Goal: Task Accomplishment & Management: Use online tool/utility

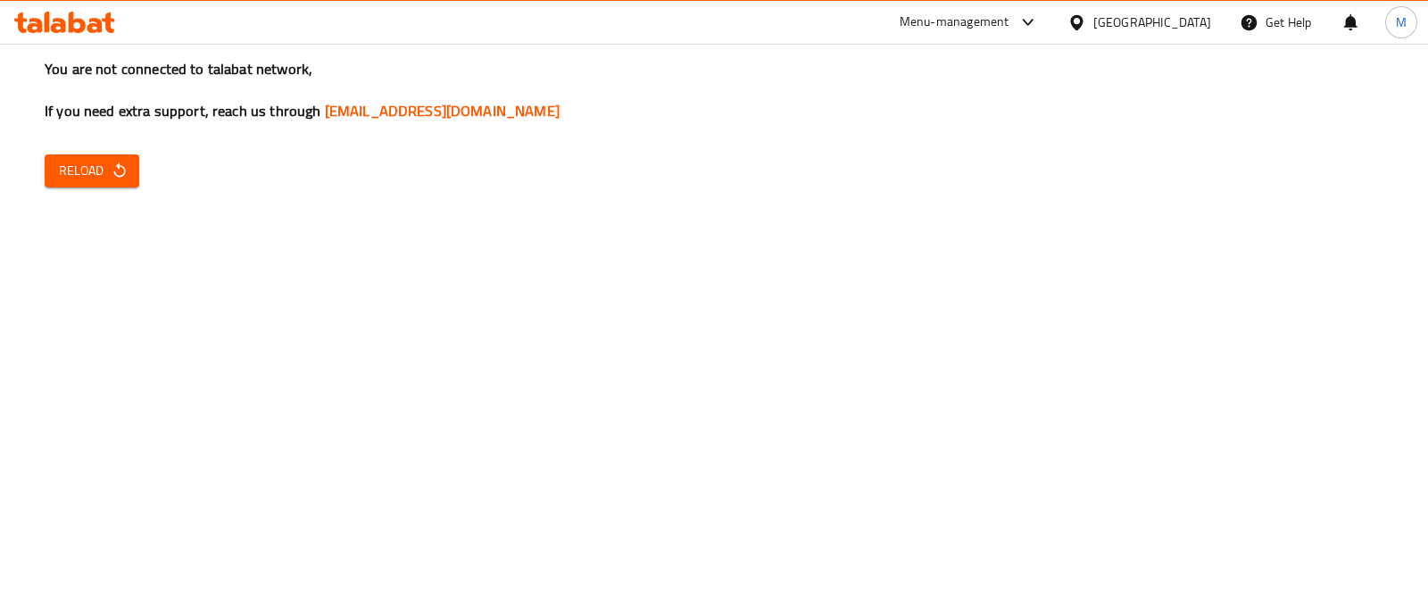
click at [94, 180] on span "Reload" at bounding box center [92, 171] width 66 height 22
click at [114, 182] on button "Reload" at bounding box center [92, 170] width 95 height 33
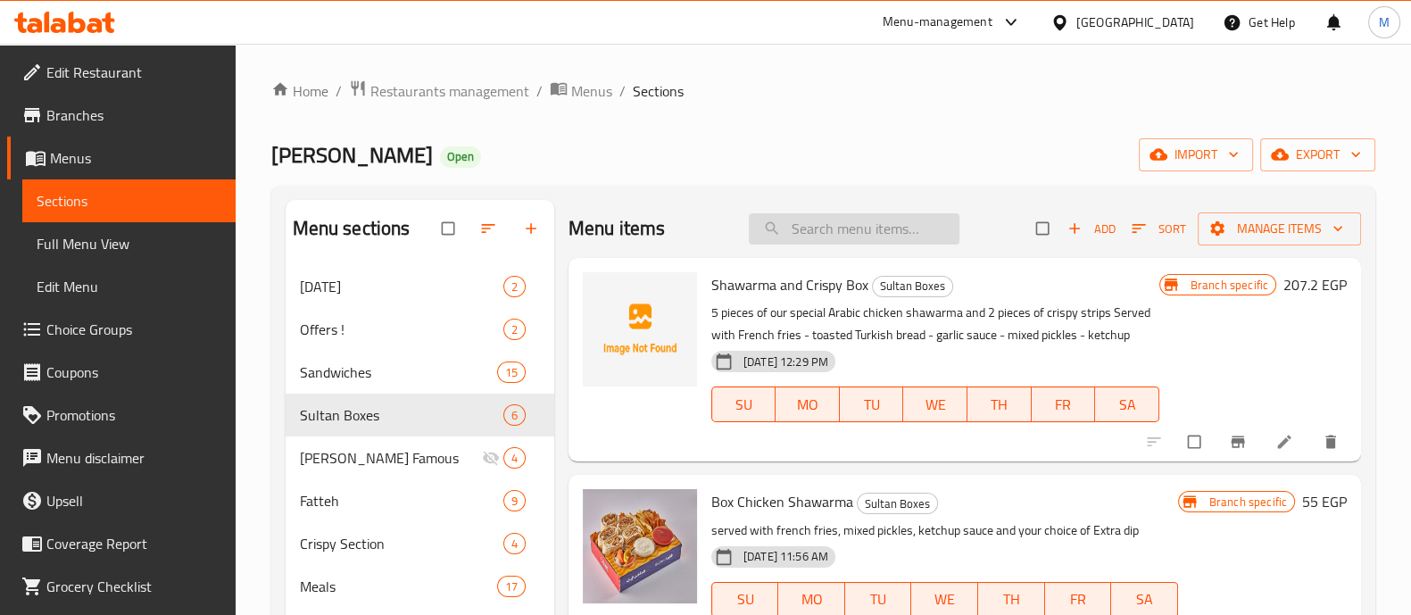
click at [856, 230] on input "search" at bounding box center [854, 228] width 211 height 31
paste input "فتة بشاميل شاورما دجاج"
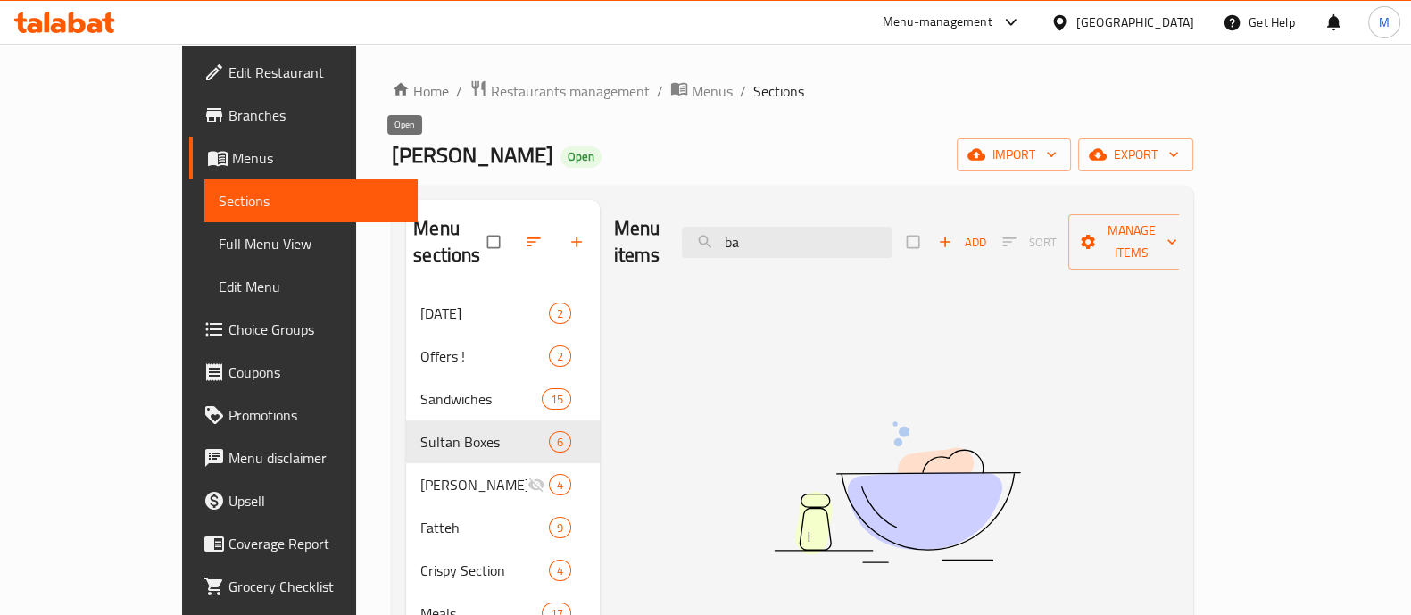
type input "b"
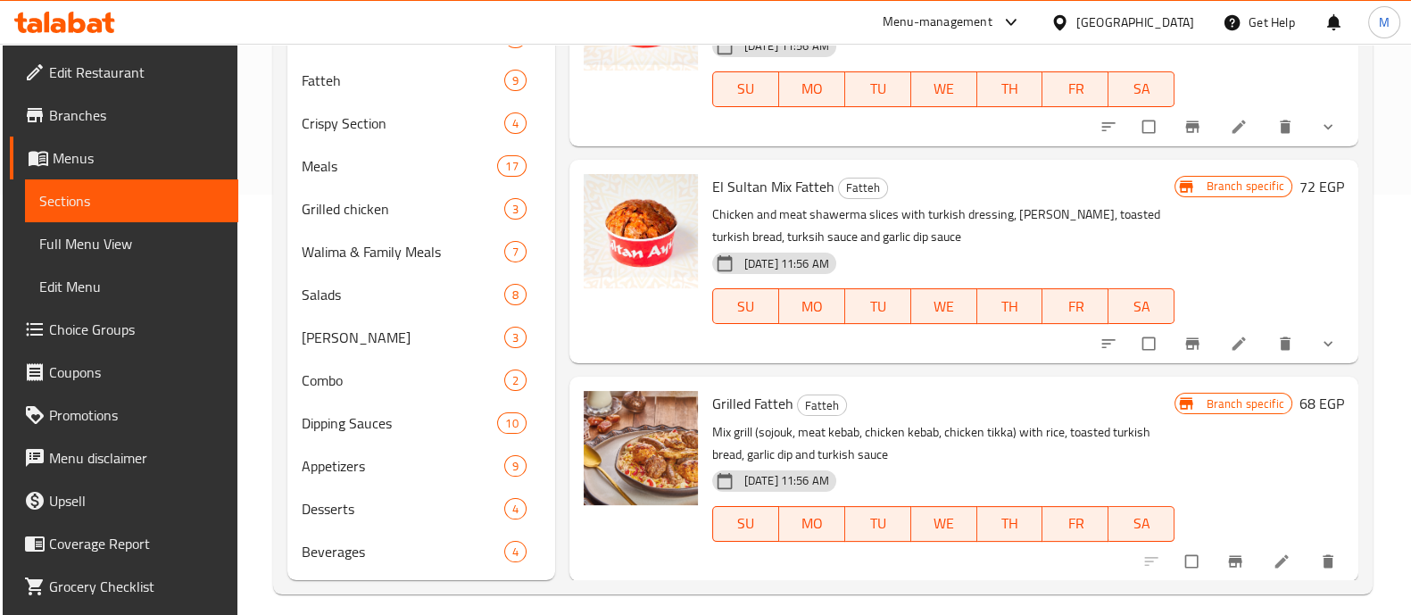
scroll to position [435, 0]
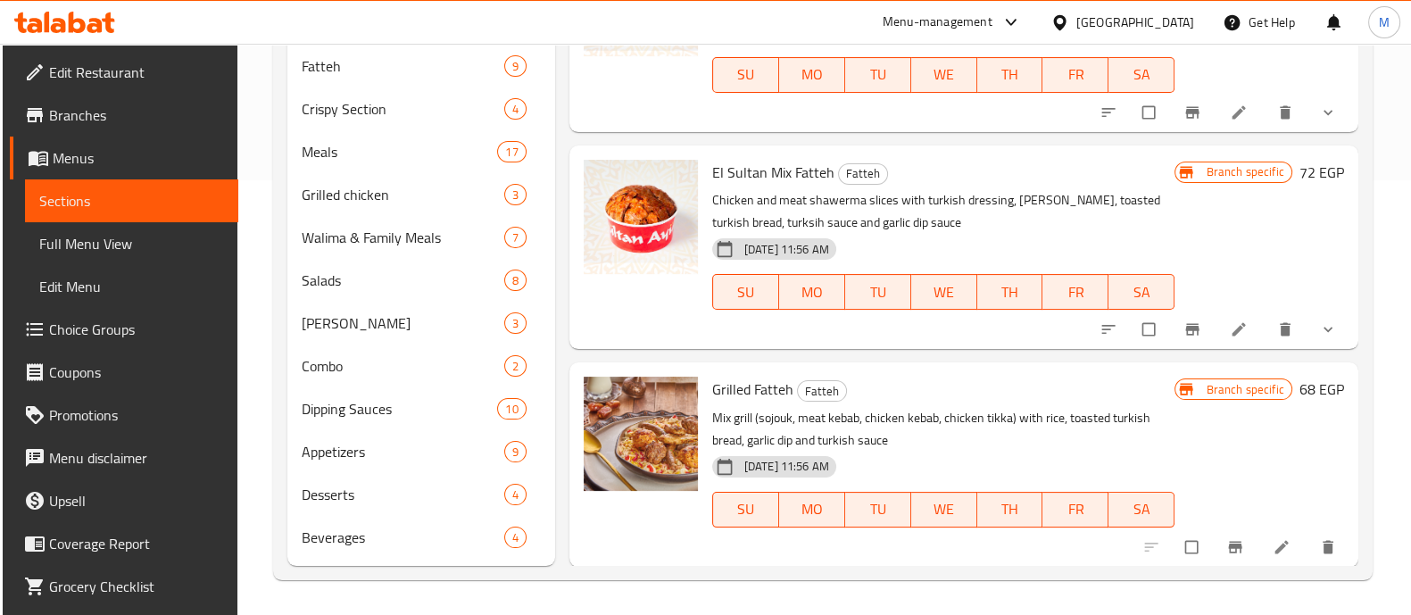
type input "fatteh"
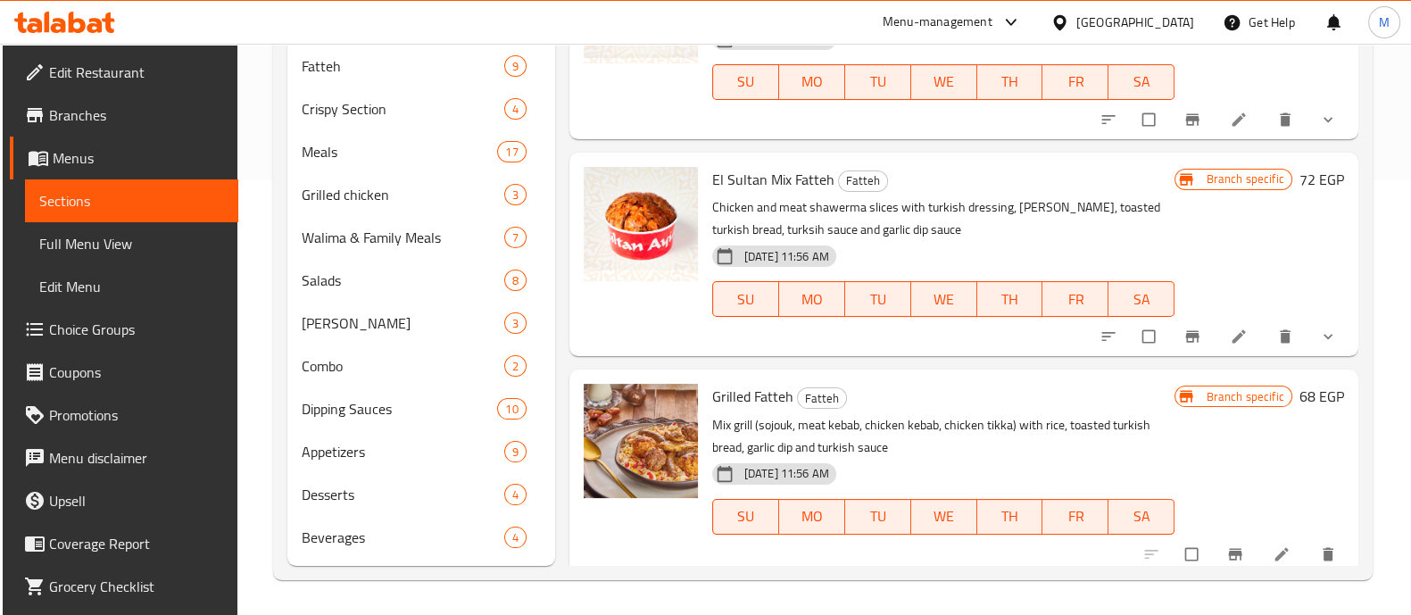
scroll to position [112, 0]
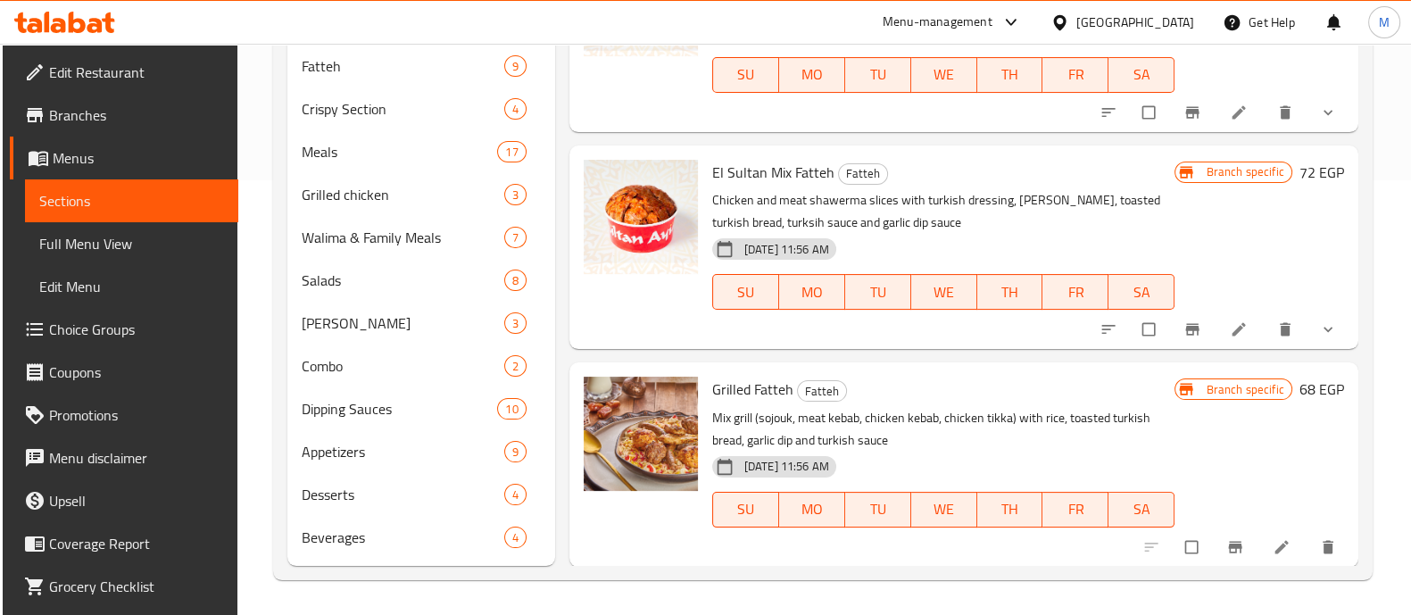
click at [1226, 550] on icon "Branch-specific-item" at bounding box center [1235, 547] width 18 height 18
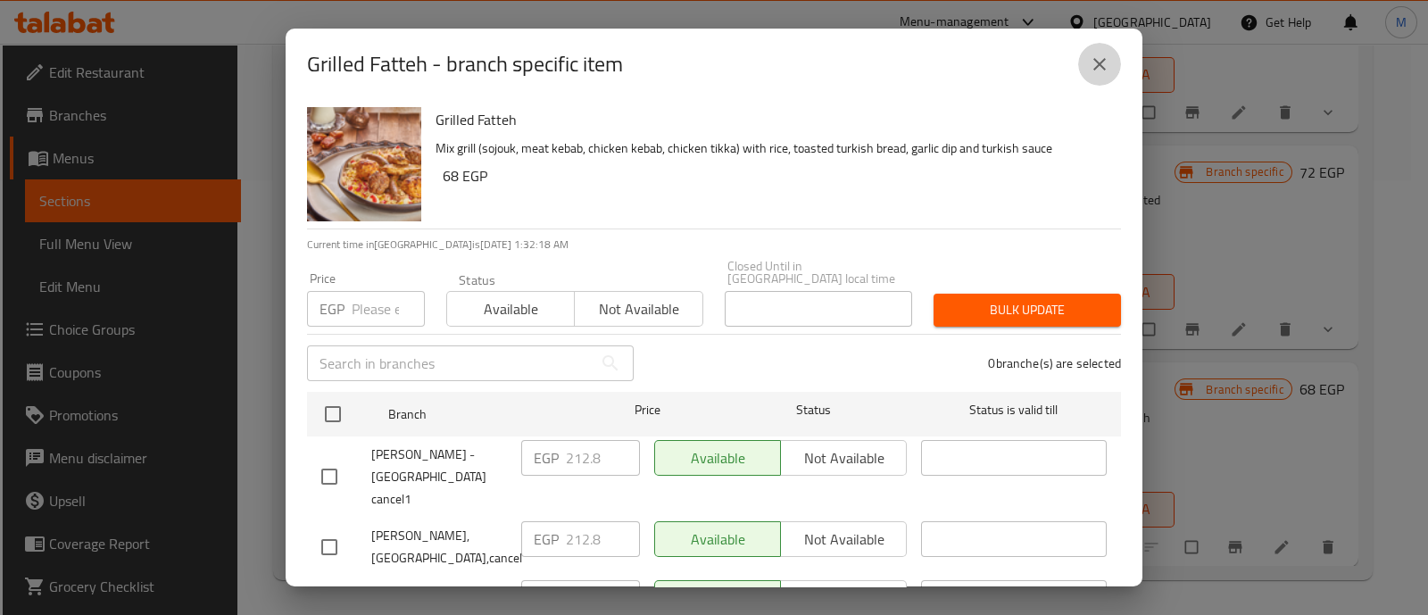
click at [1100, 54] on icon "close" at bounding box center [1099, 64] width 21 height 21
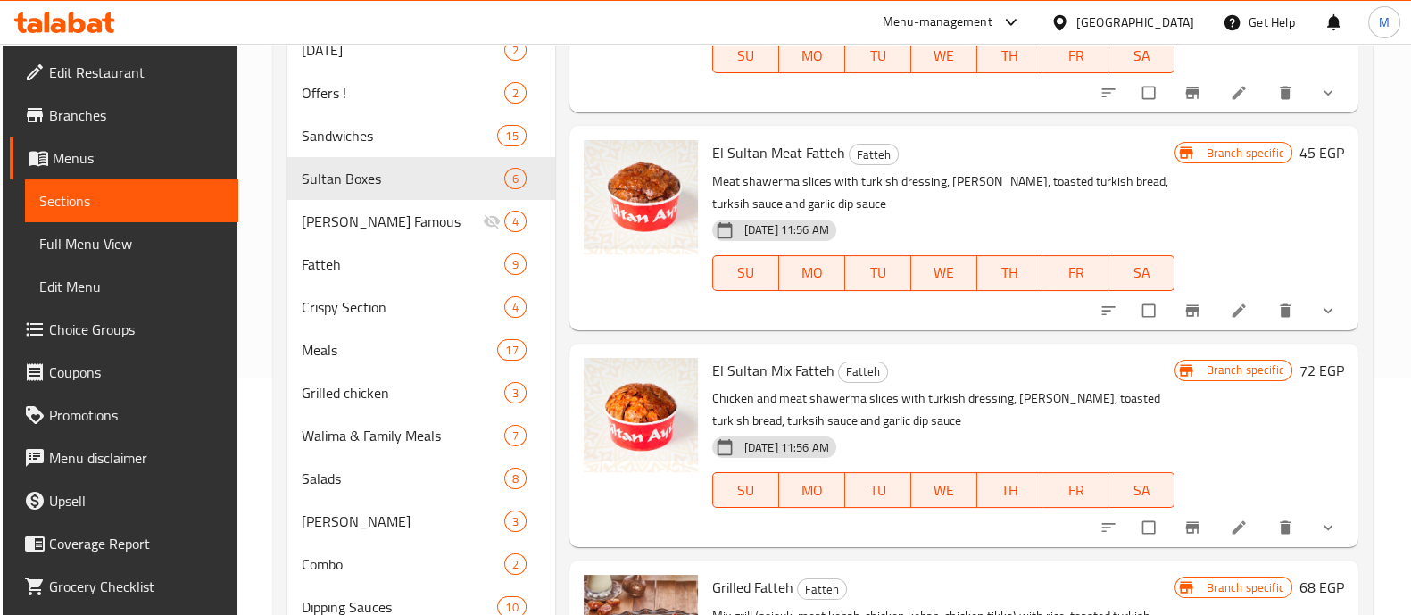
scroll to position [0, 0]
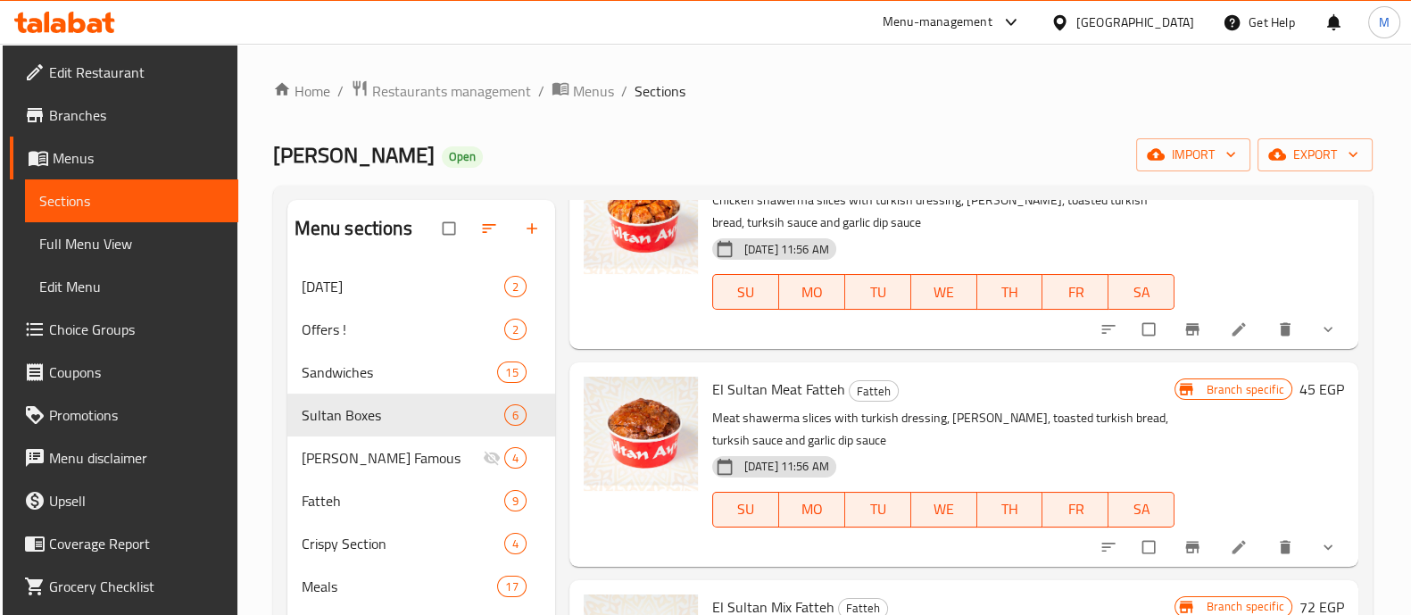
click at [297, 158] on span "Sultan Ayub" at bounding box center [354, 155] width 162 height 40
click at [474, 91] on span "Restaurants management" at bounding box center [451, 90] width 159 height 21
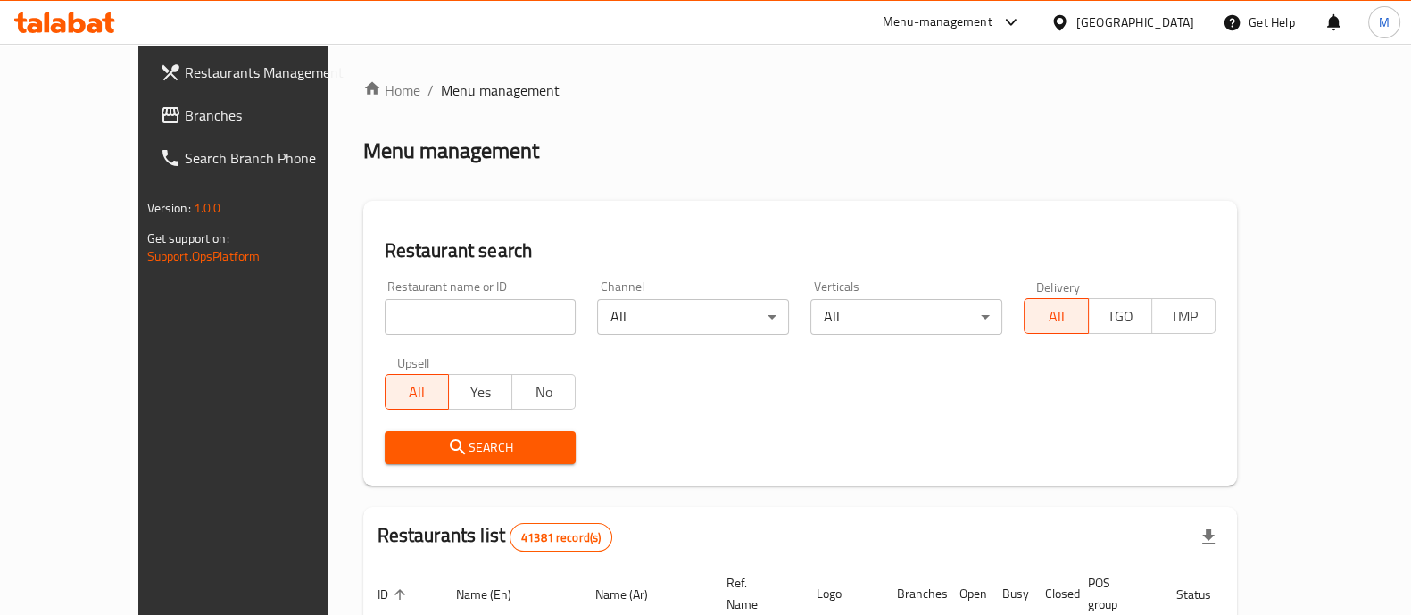
click at [483, 292] on div "Restaurant name or ID Restaurant name or ID" at bounding box center [481, 307] width 192 height 54
click at [477, 311] on input "search" at bounding box center [481, 317] width 192 height 36
paste input "664495"
type input "664495"
click button "Search" at bounding box center [481, 447] width 192 height 33
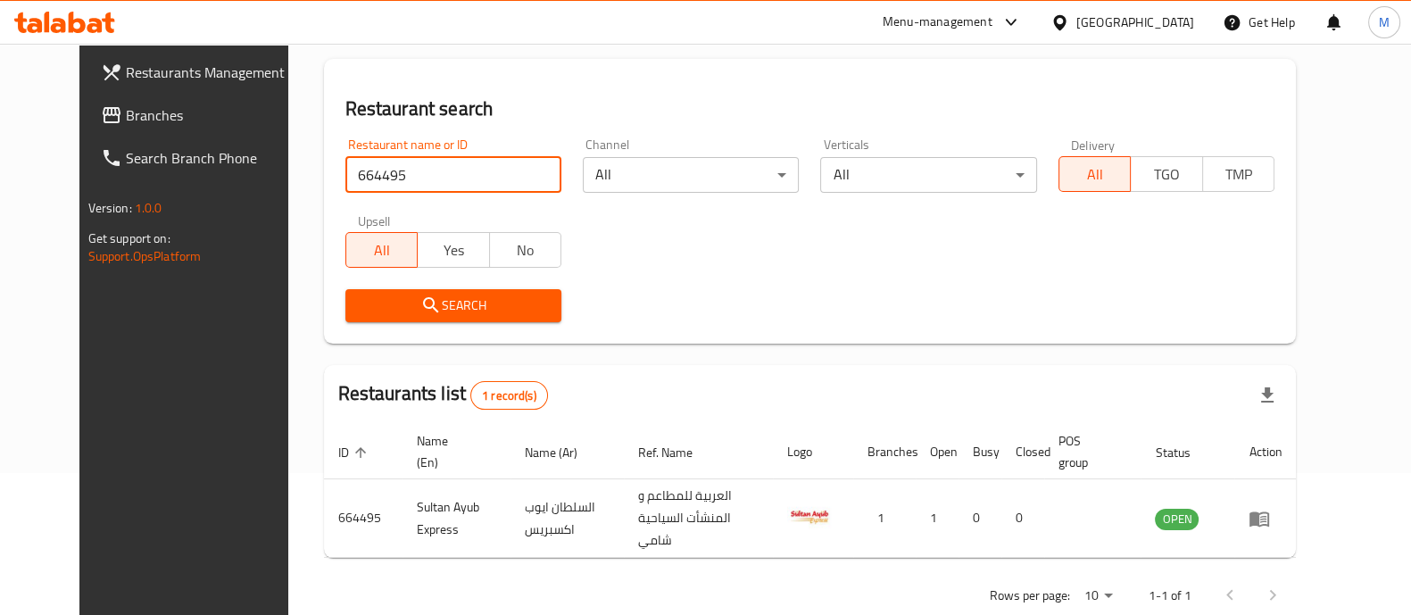
scroll to position [166, 0]
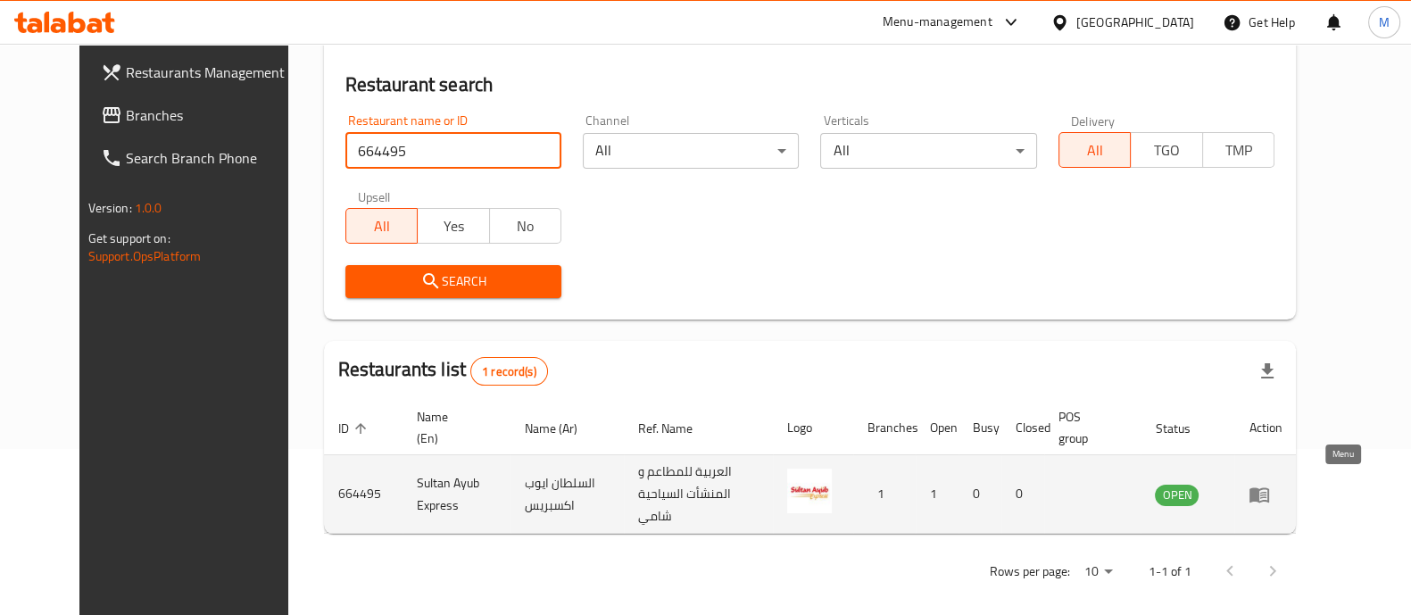
click at [1269, 487] on icon "enhanced table" at bounding box center [1259, 494] width 20 height 15
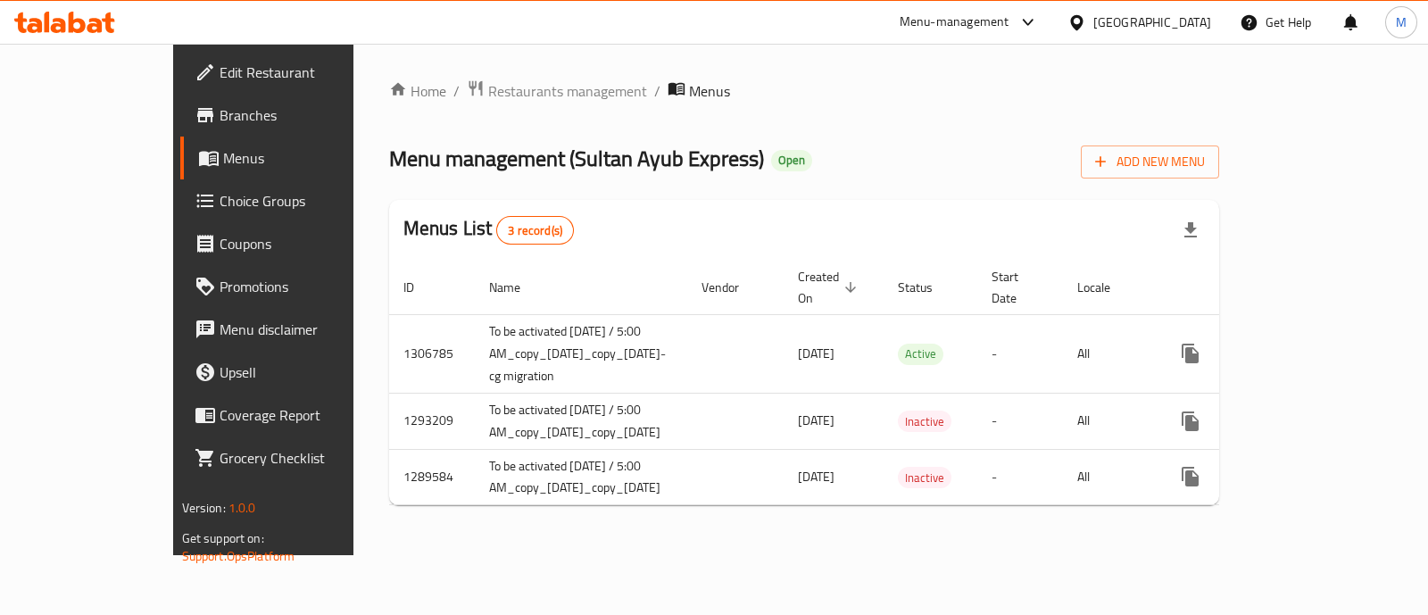
click at [220, 116] on span "Branches" at bounding box center [309, 114] width 178 height 21
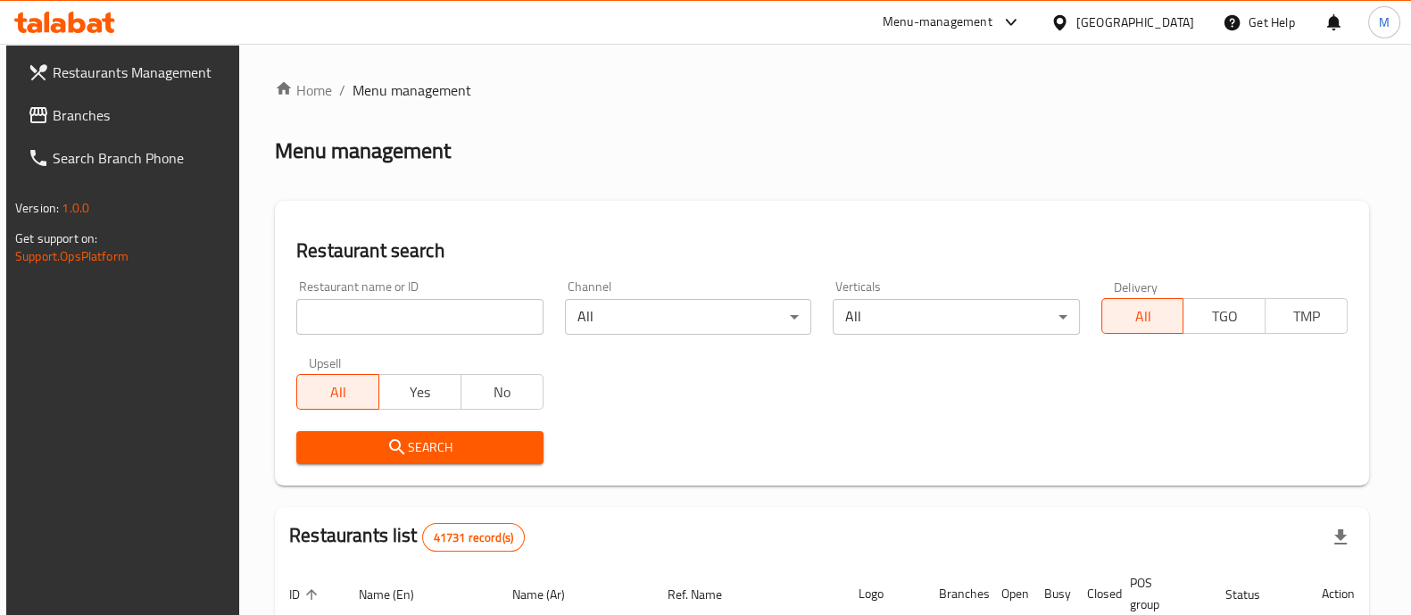
click at [404, 304] on input "search" at bounding box center [419, 317] width 246 height 36
paste input "10756"
type input "10756"
click button "Search" at bounding box center [419, 447] width 246 height 33
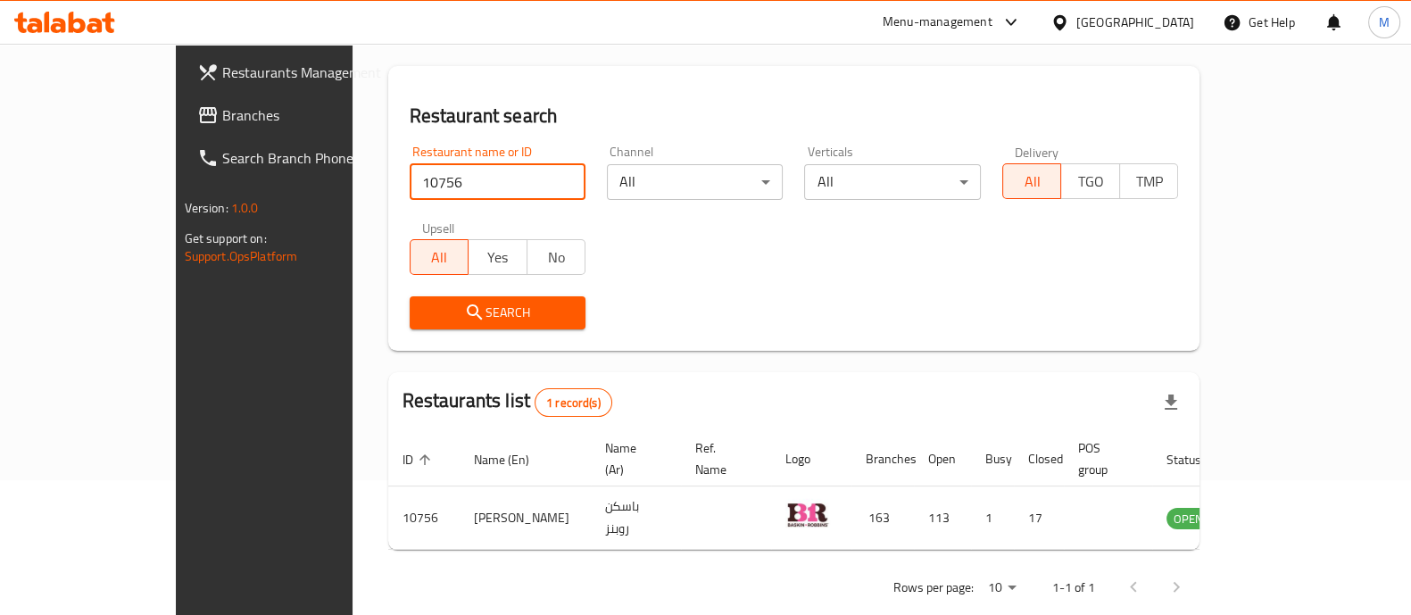
scroll to position [145, 0]
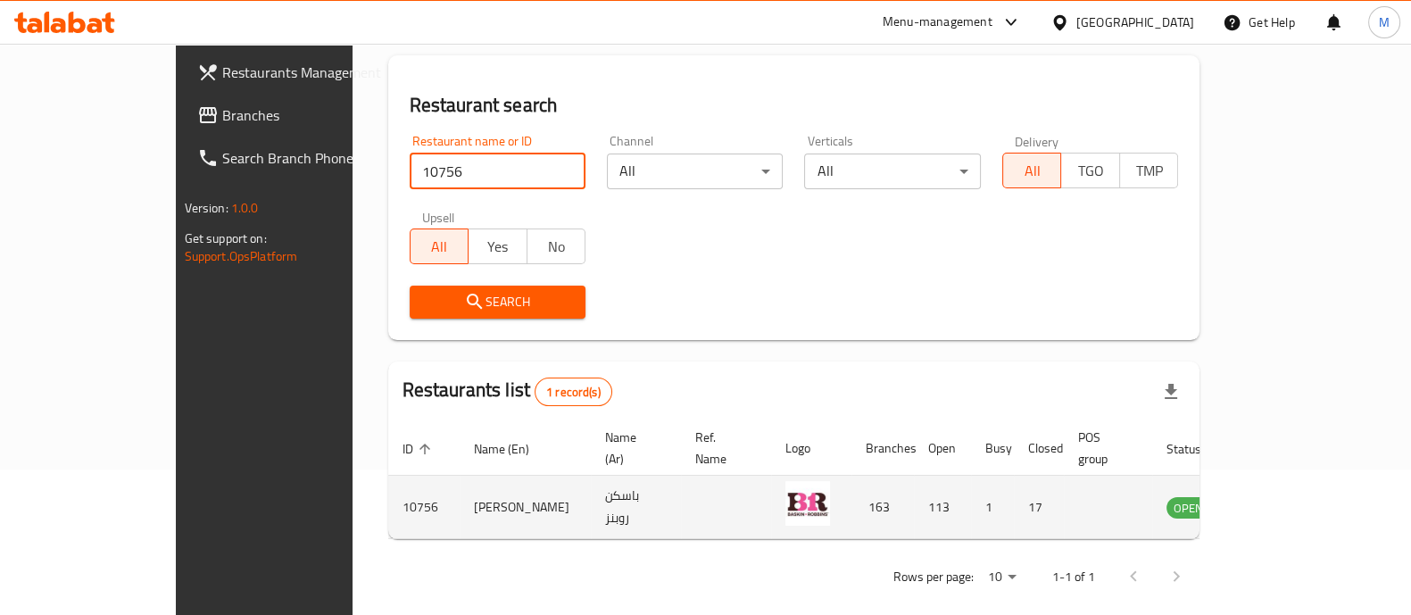
click at [1282, 496] on icon "enhanced table" at bounding box center [1270, 506] width 21 height 21
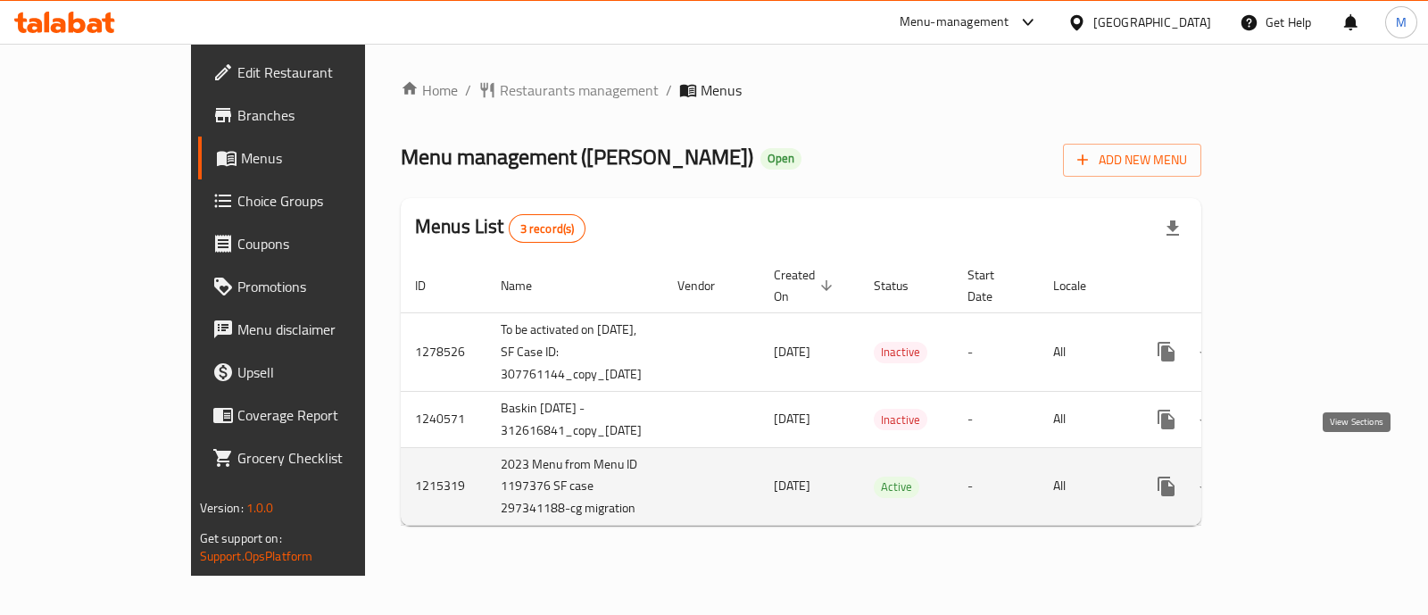
click at [1306, 476] on icon "enhanced table" at bounding box center [1294, 486] width 21 height 21
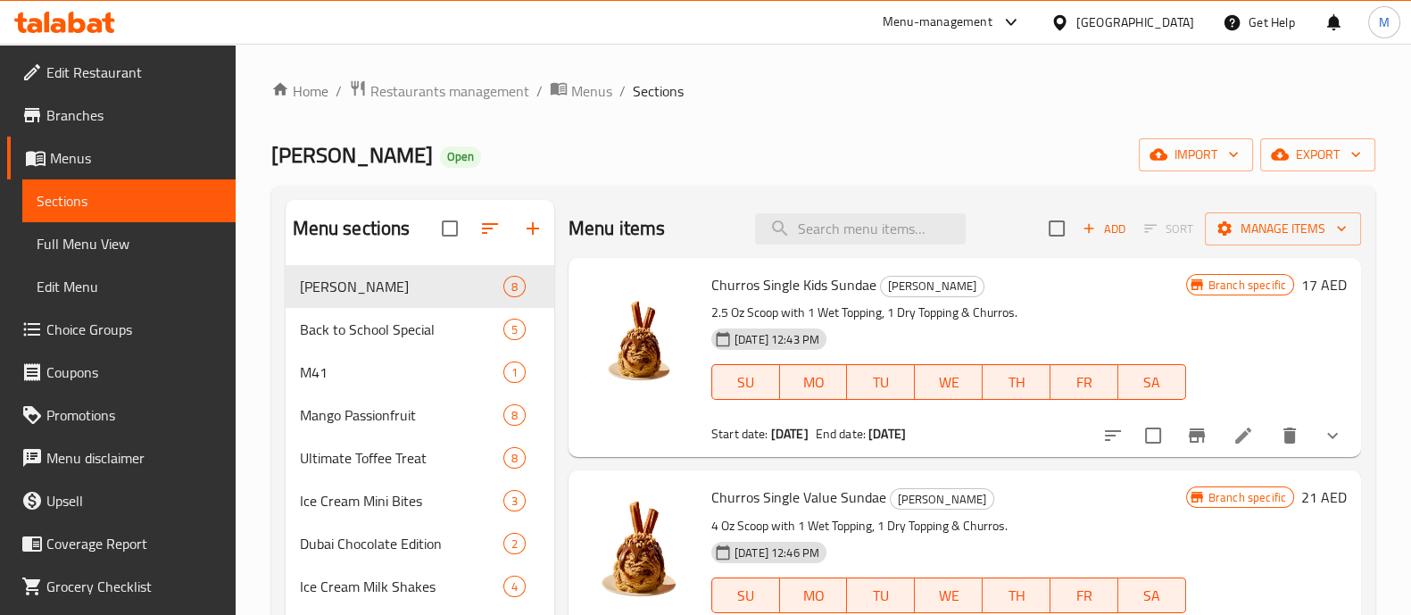
click at [133, 332] on span "Choice Groups" at bounding box center [133, 329] width 175 height 21
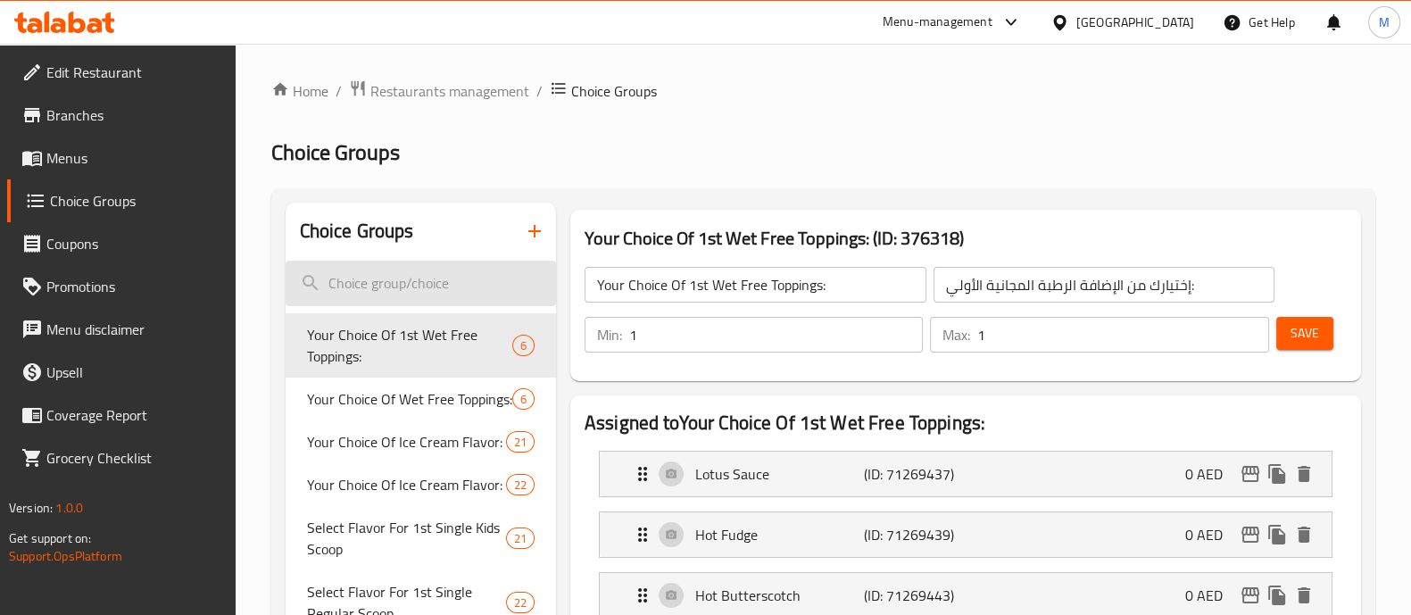
click at [470, 269] on input "search" at bounding box center [421, 284] width 270 height 46
paste input "Select your Ice Cream Flavor 2 (Choose 1)-"
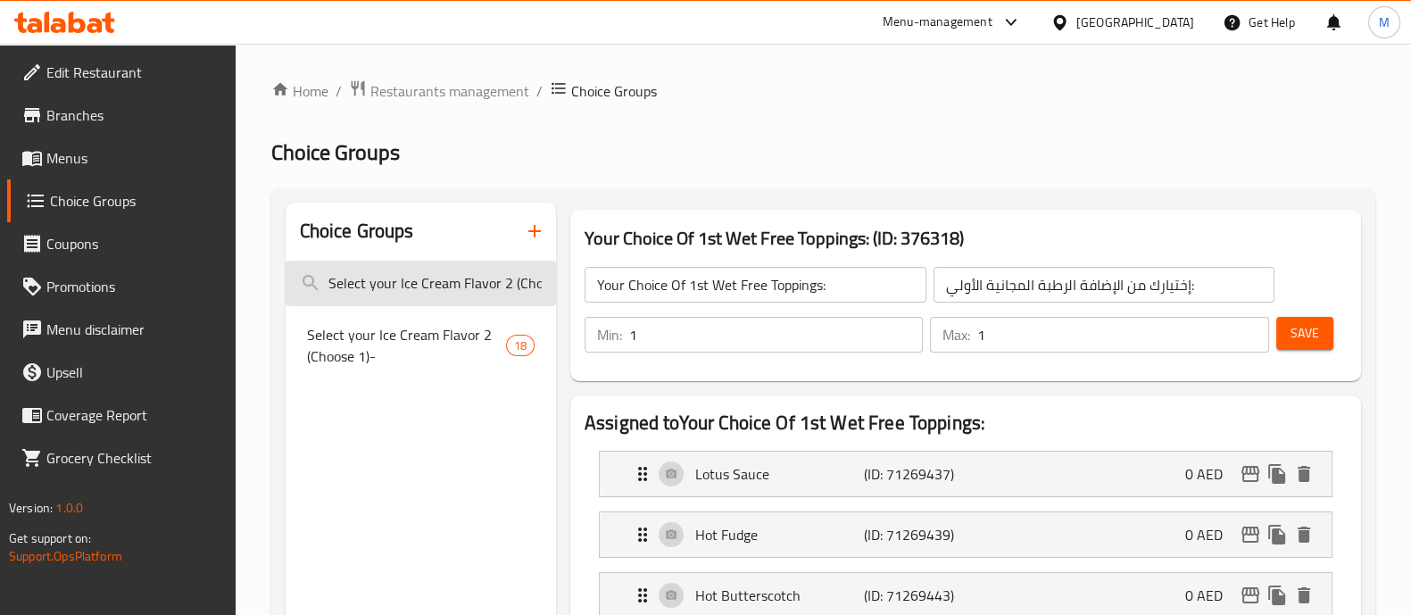
scroll to position [0, 38]
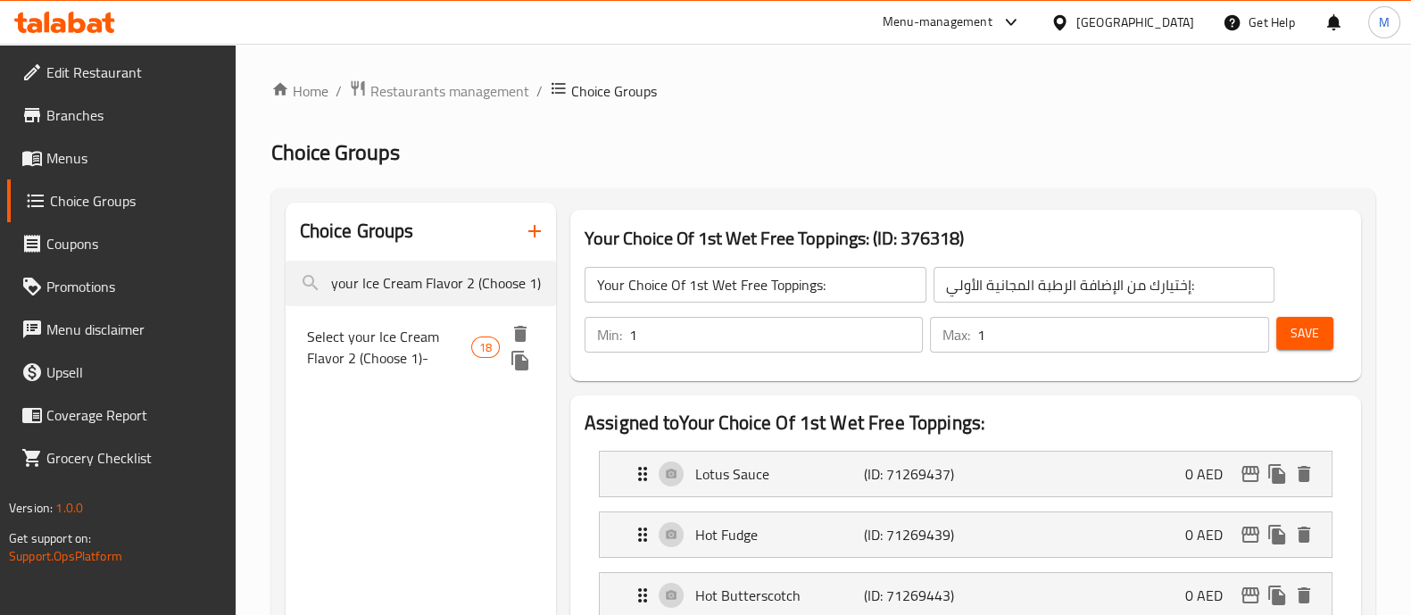
type input "Select your Ice Cream Flavor 2 (Choose 1)-"
click at [401, 360] on span "Select your Ice Cream Flavor 2 (Choose 1)-" at bounding box center [389, 347] width 165 height 43
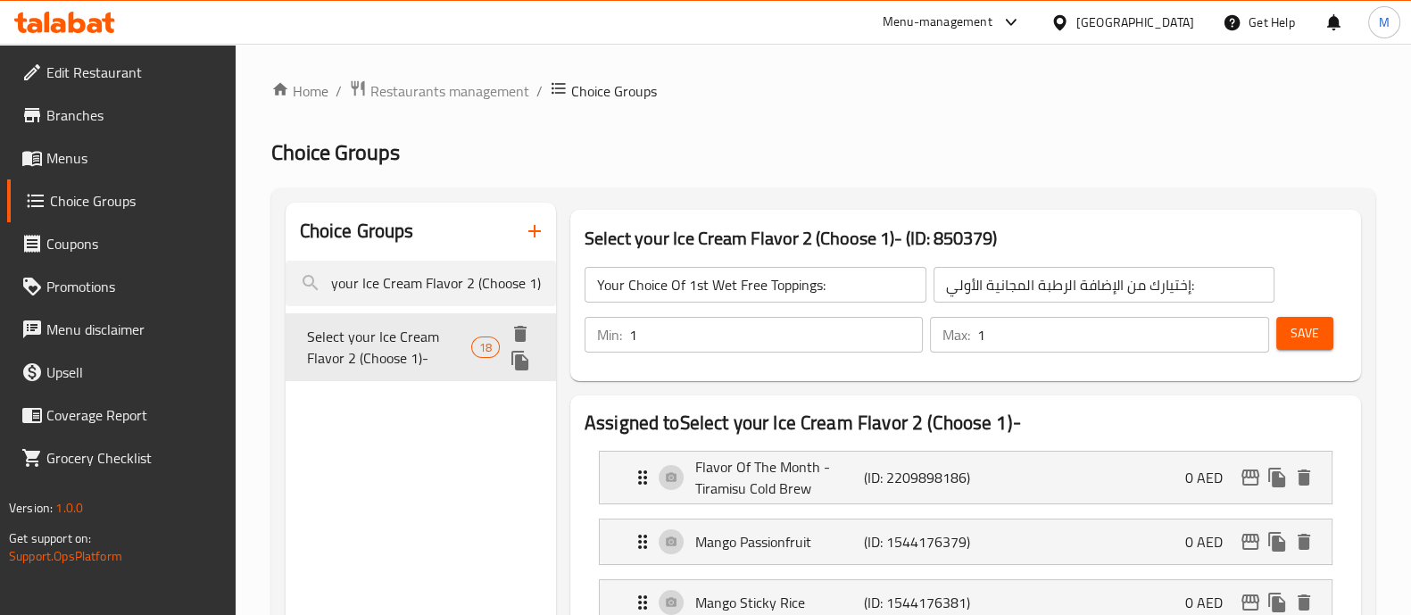
type input "Select your Ice Cream Flavor 2 (Choose 1)-"
type input "اختر نكهة الآيس كريم المفضلة لديك 2 (اختر 1)"
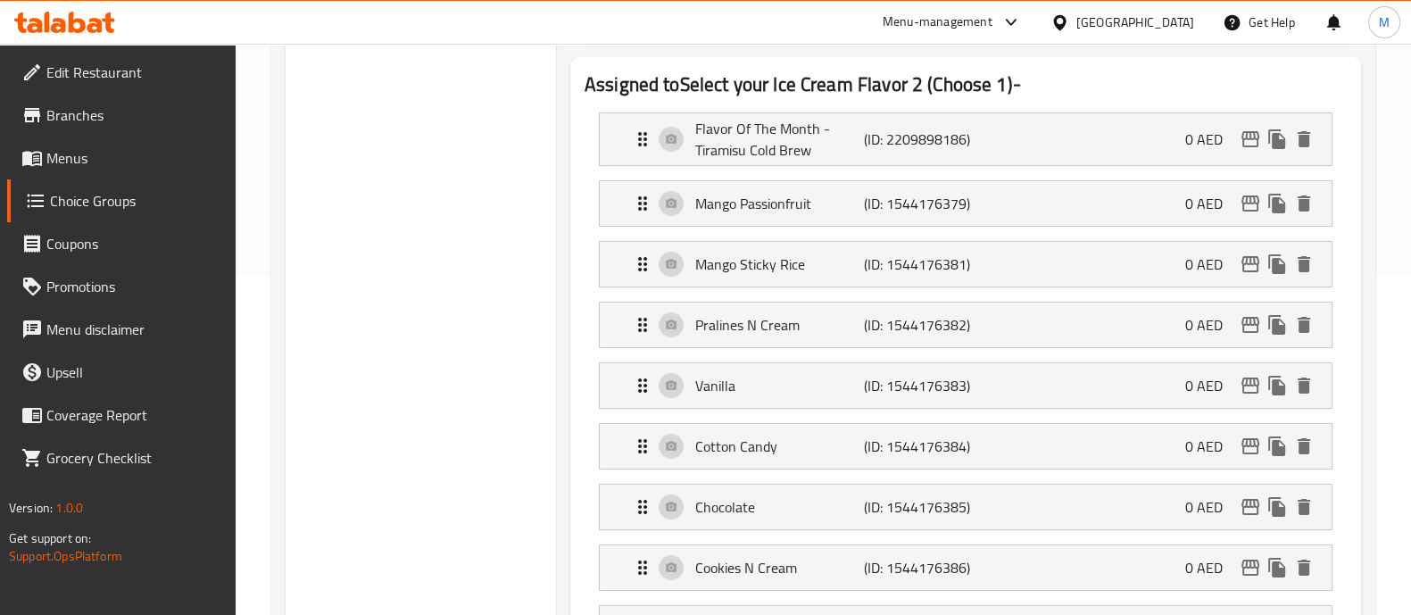
scroll to position [0, 0]
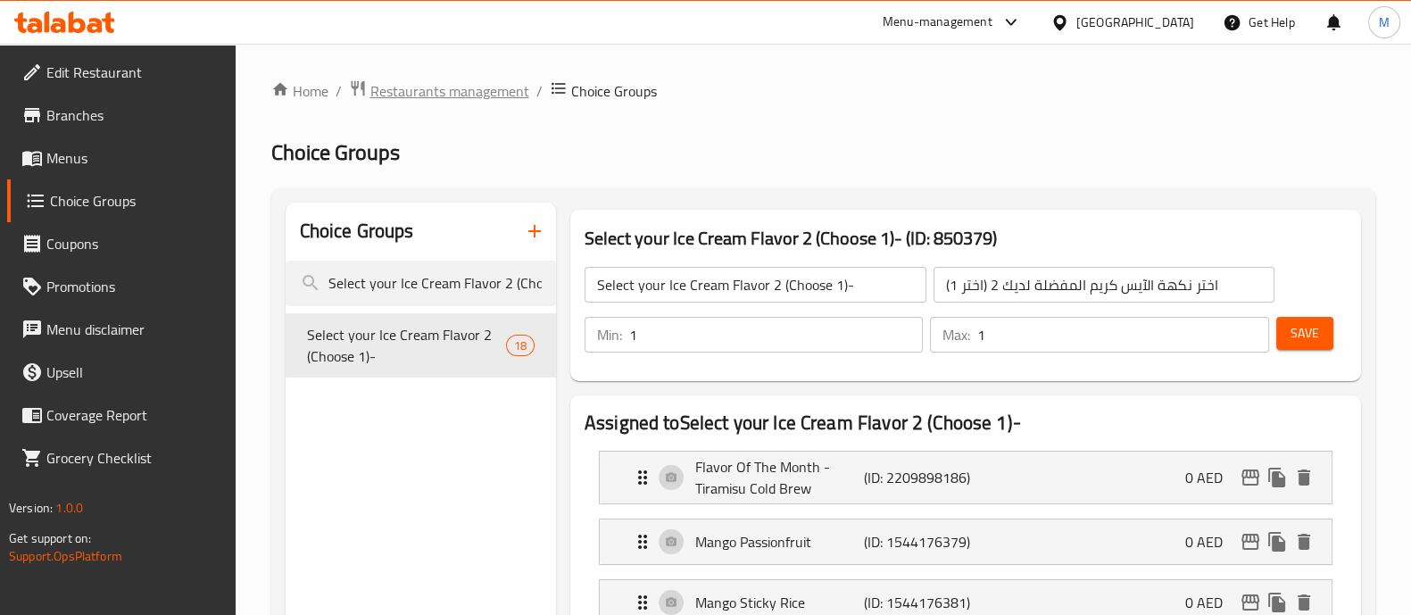
click at [508, 92] on span "Restaurants management" at bounding box center [449, 90] width 159 height 21
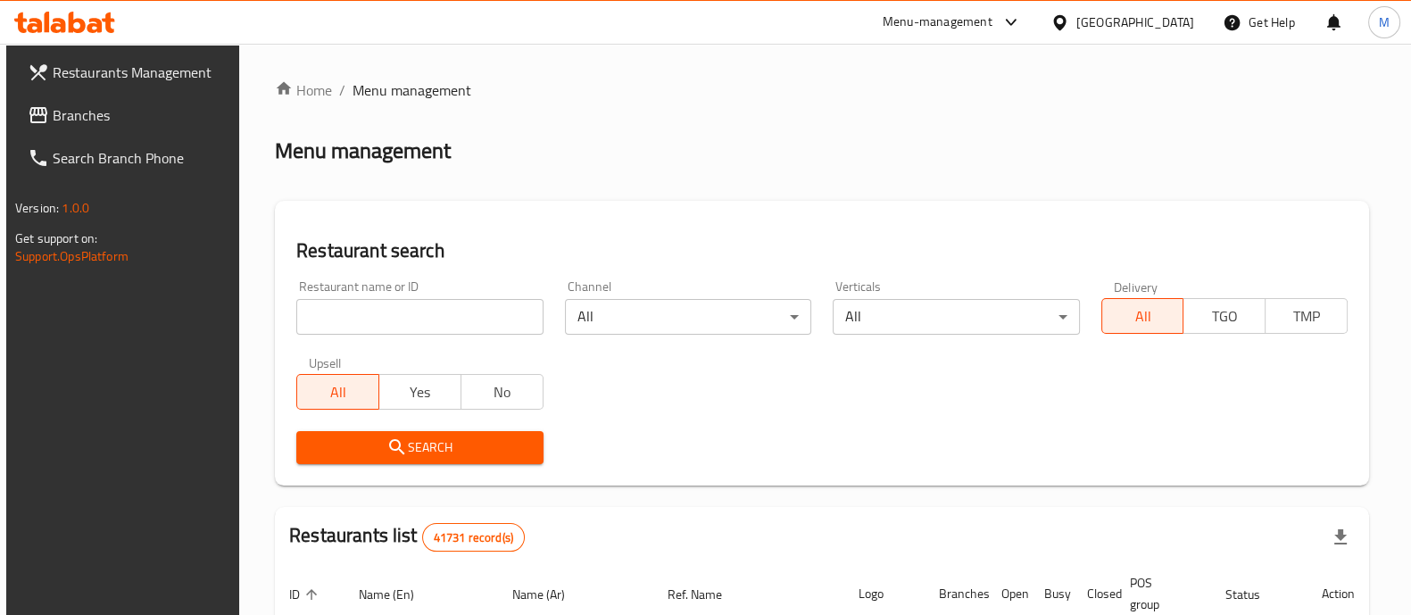
click at [480, 343] on div "Restaurant name or ID Restaurant name or ID" at bounding box center [420, 308] width 268 height 76
click at [491, 310] on input "search" at bounding box center [419, 317] width 246 height 36
paste input "10756"
type input "10756"
click button "Search" at bounding box center [419, 447] width 246 height 33
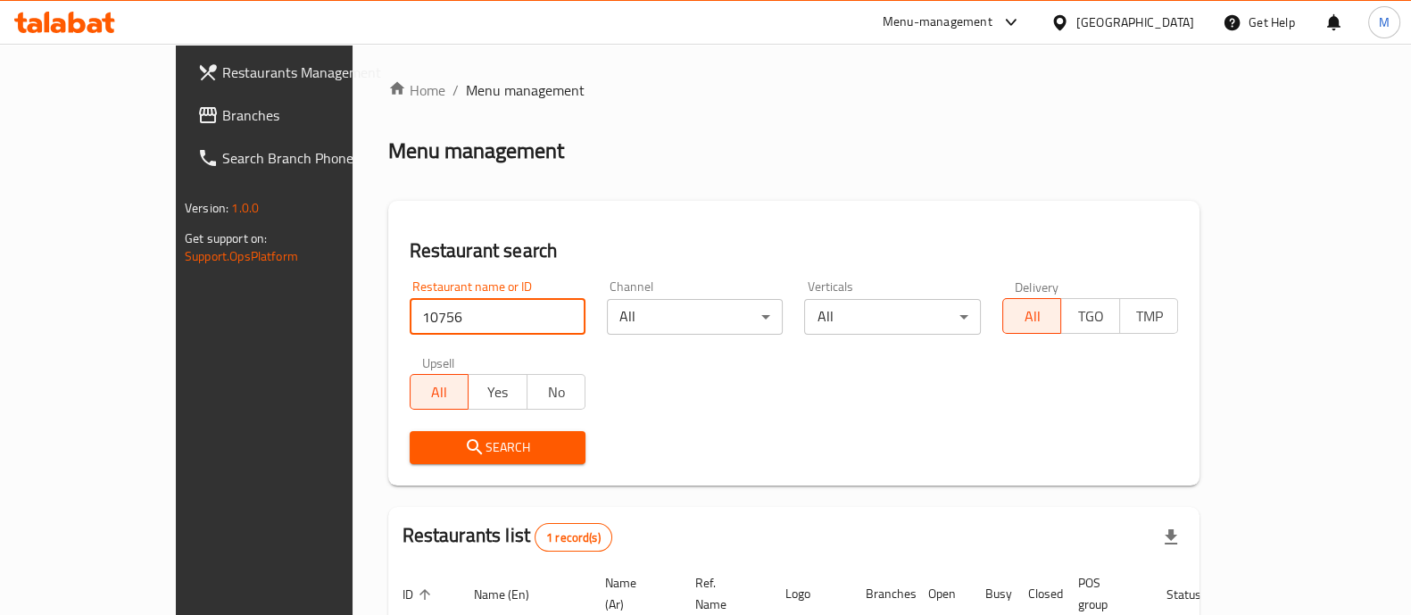
scroll to position [145, 0]
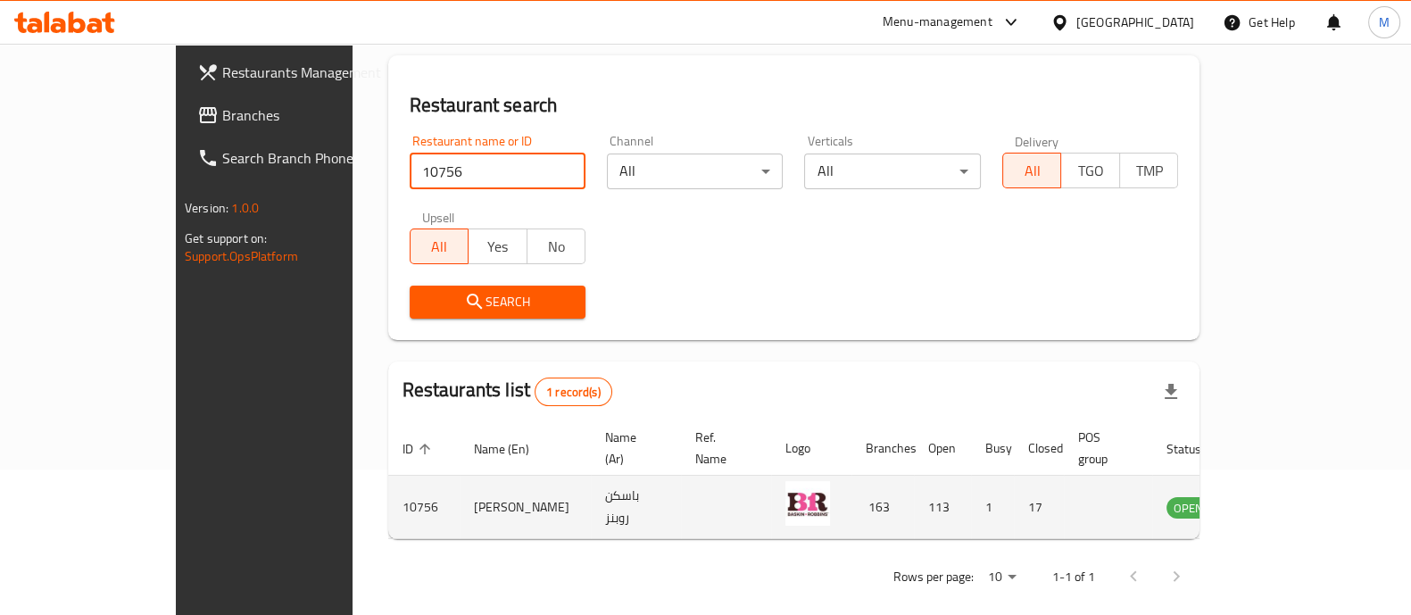
click at [460, 477] on td "Baskin Robbins" at bounding box center [525, 507] width 131 height 63
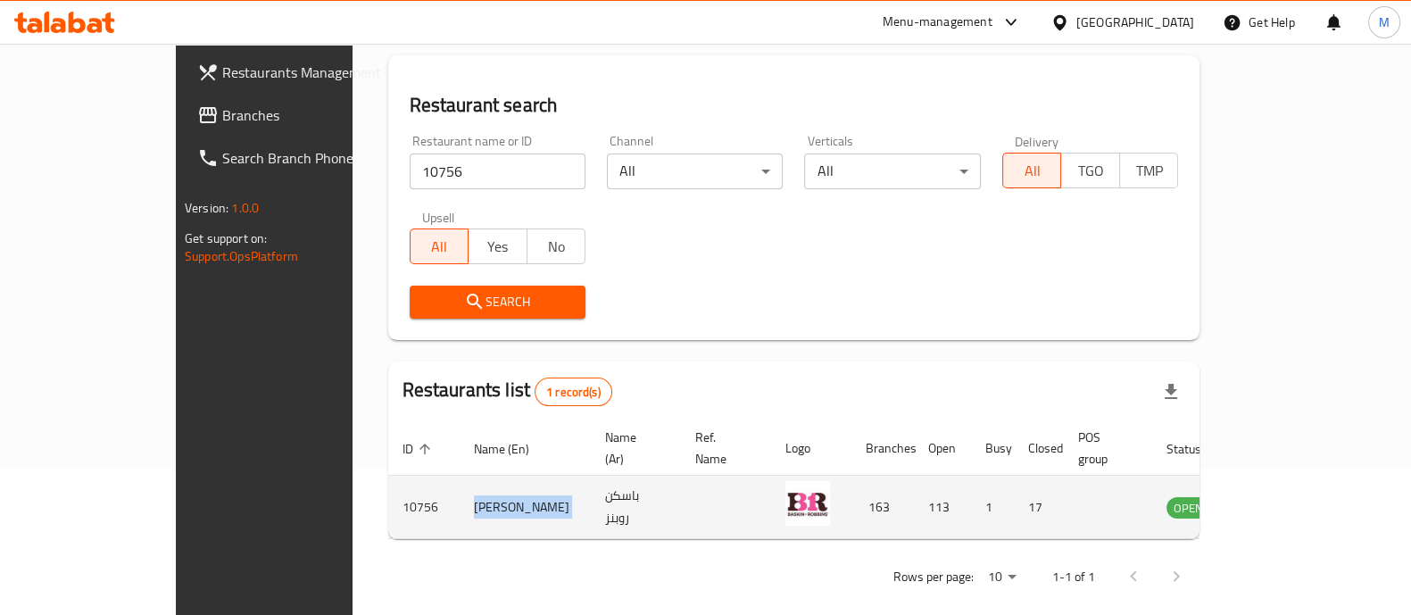
click at [460, 477] on td "Baskin Robbins" at bounding box center [525, 507] width 131 height 63
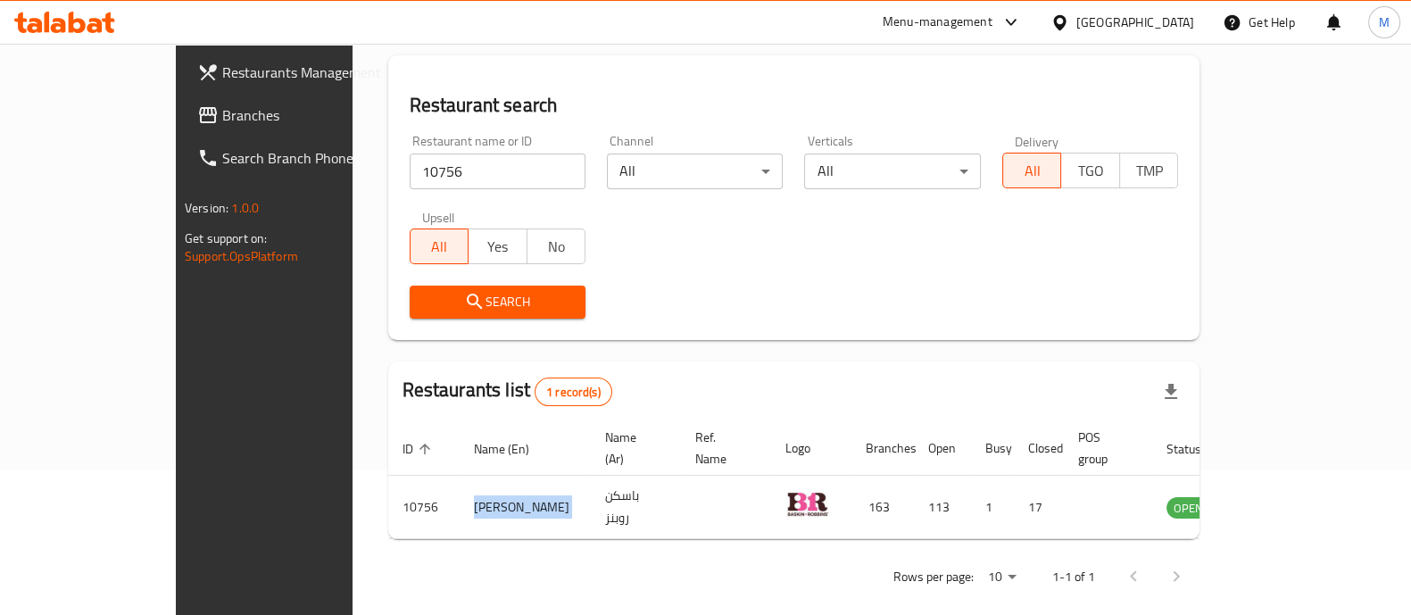
copy td "Baskin Robbins"
click at [1175, 24] on div "United Arab Emirates" at bounding box center [1135, 22] width 118 height 20
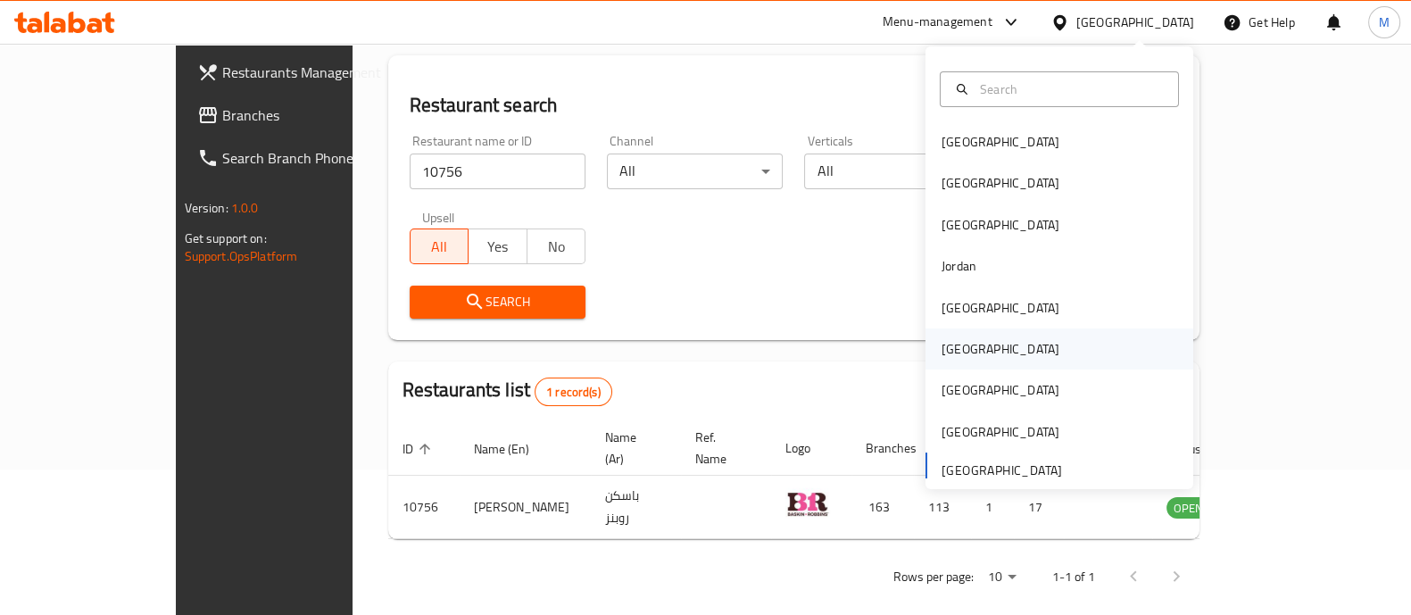
click at [1017, 348] on div "[GEOGRAPHIC_DATA]" at bounding box center [1059, 348] width 268 height 41
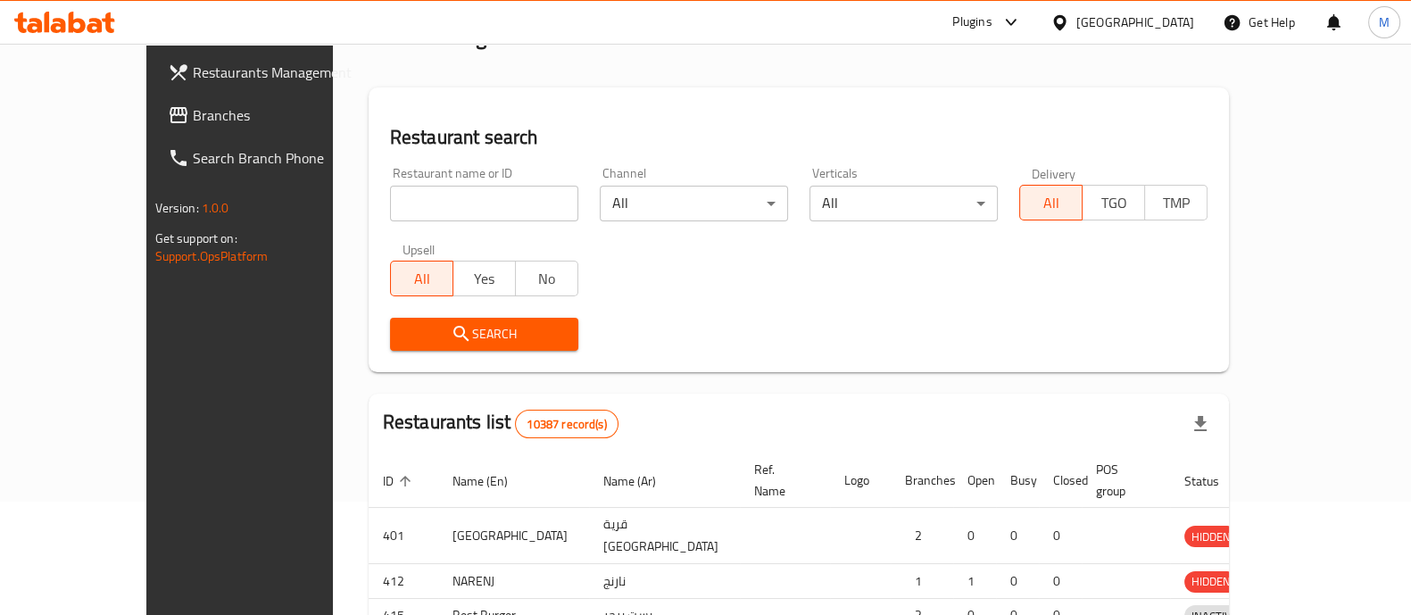
scroll to position [145, 0]
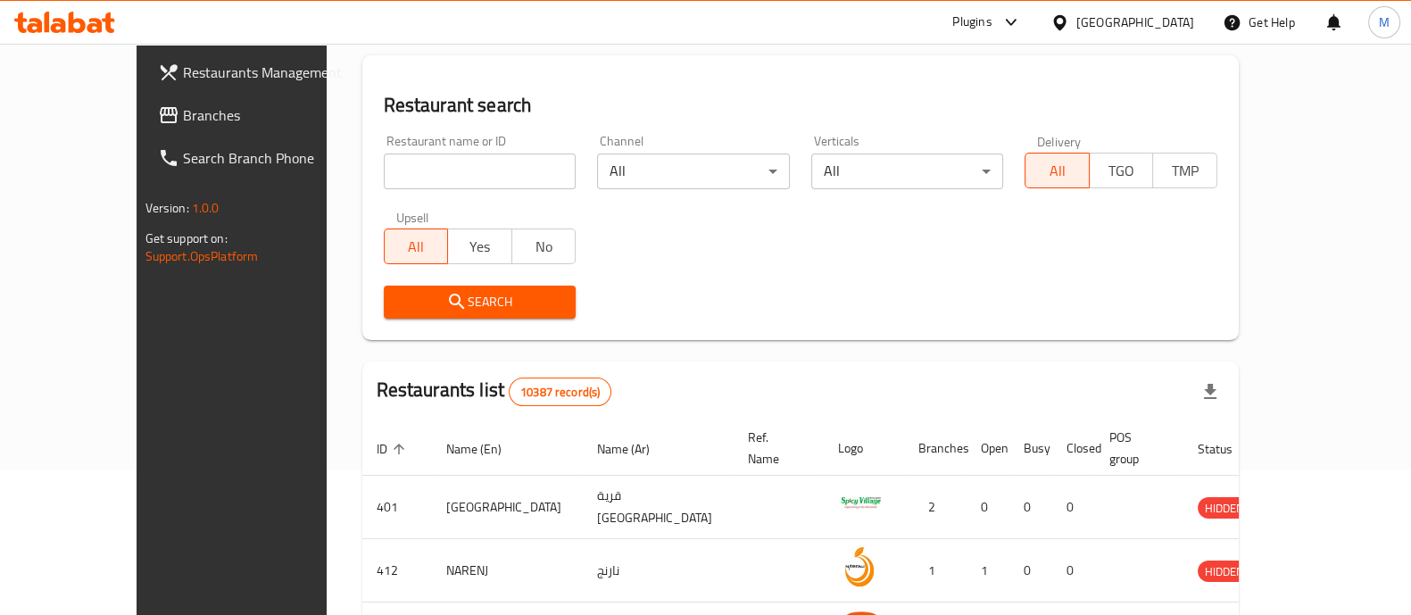
click at [403, 156] on input "search" at bounding box center [480, 172] width 193 height 36
paste input "Baskin Robbins"
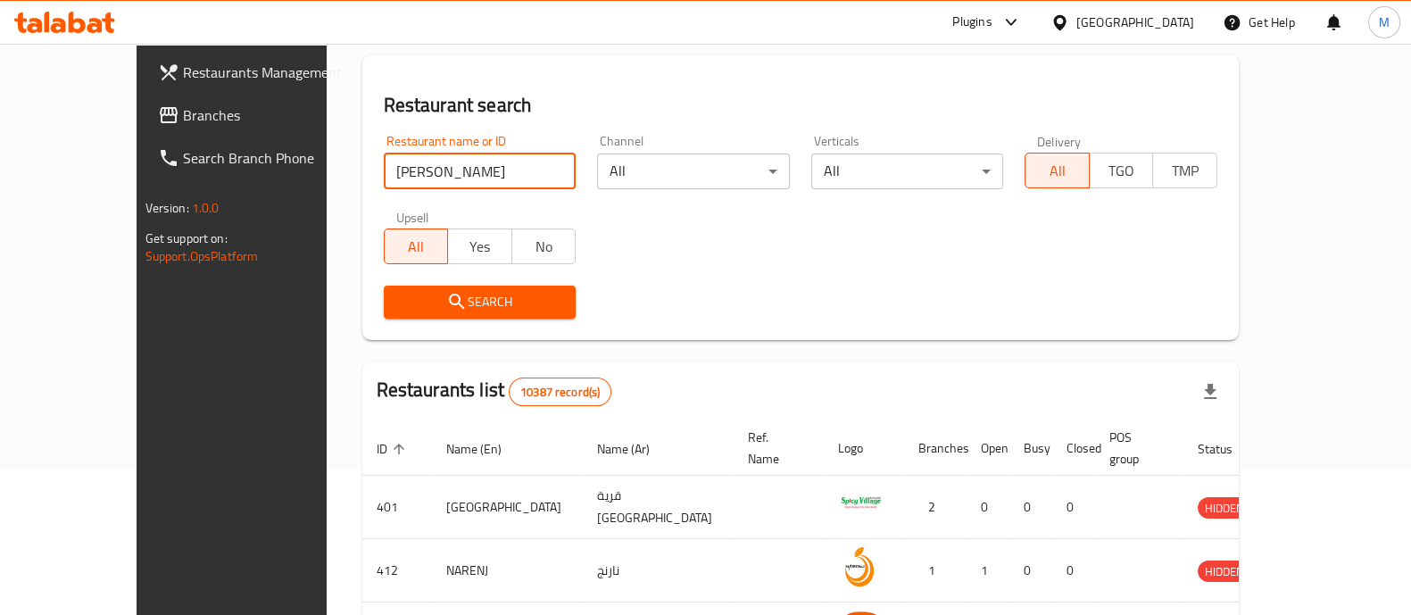
type input "Baskin Robbins"
click button "Search" at bounding box center [480, 302] width 193 height 33
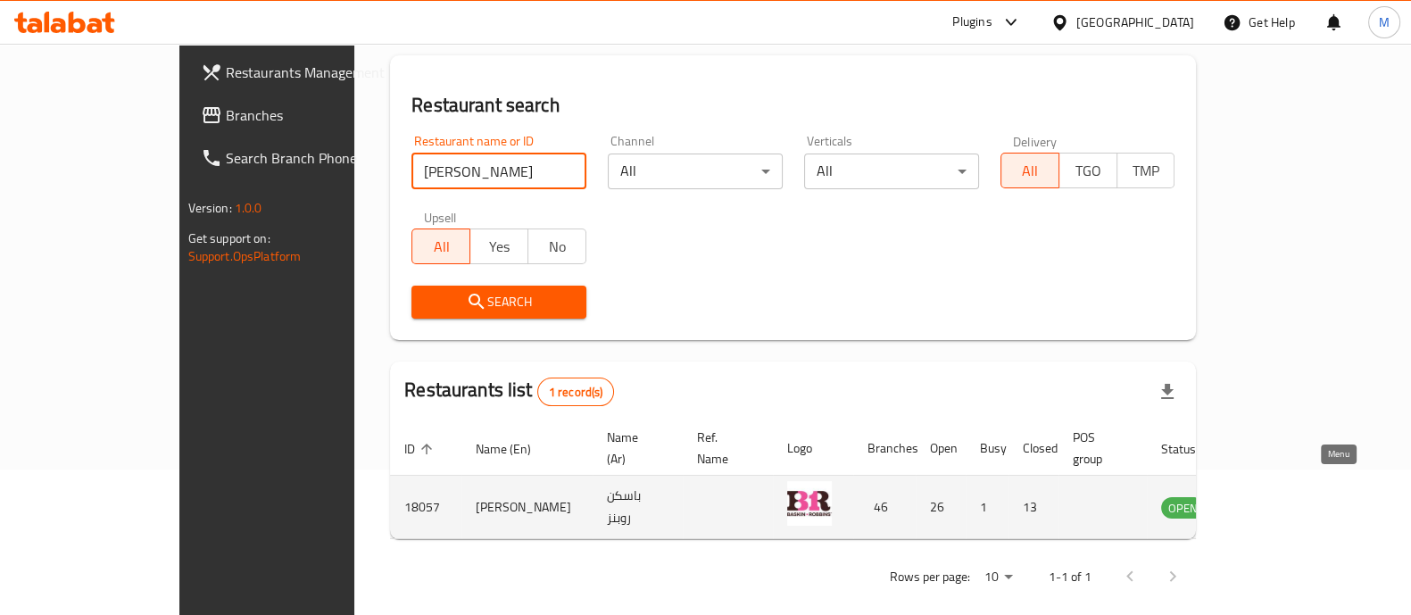
click at [1276, 496] on icon "enhanced table" at bounding box center [1265, 506] width 21 height 21
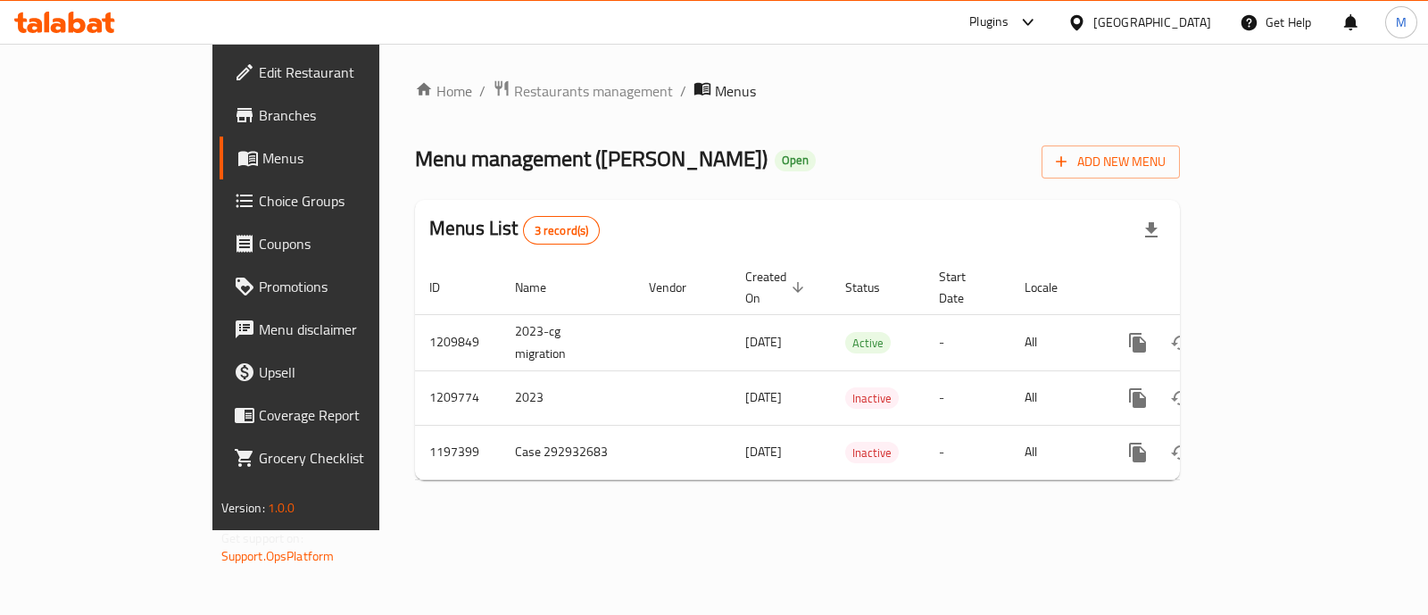
click at [259, 200] on span "Choice Groups" at bounding box center [348, 200] width 178 height 21
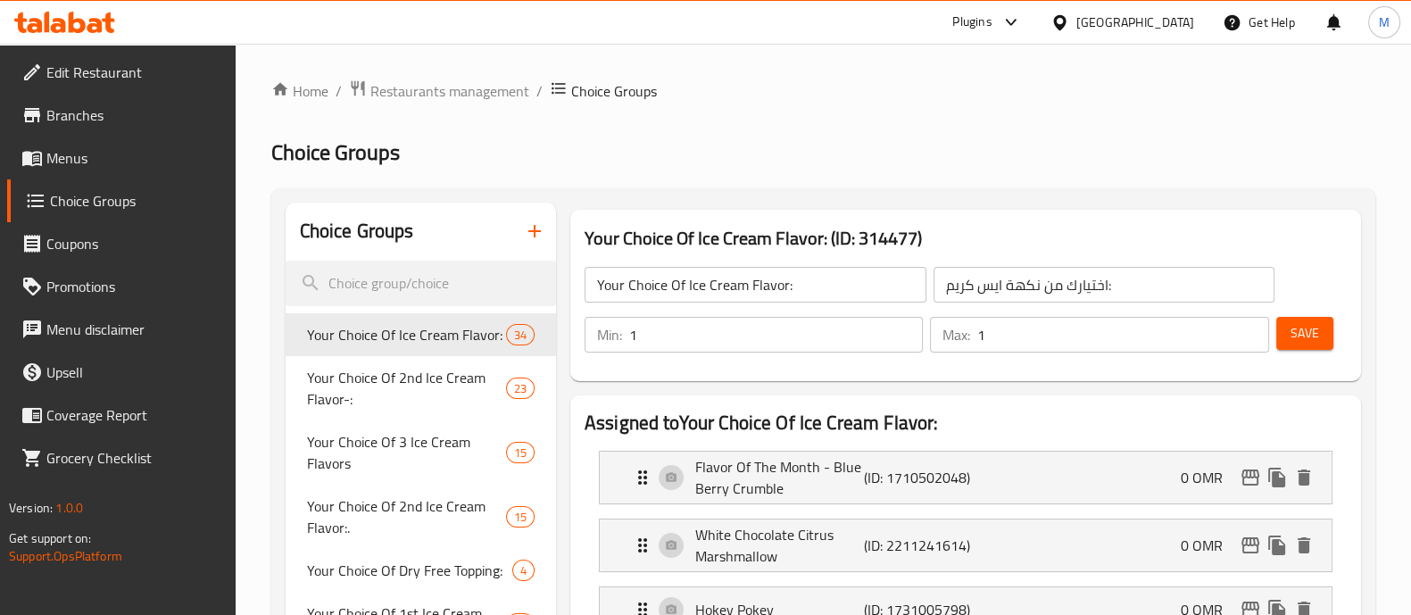
click at [133, 159] on span "Menus" at bounding box center [133, 157] width 175 height 21
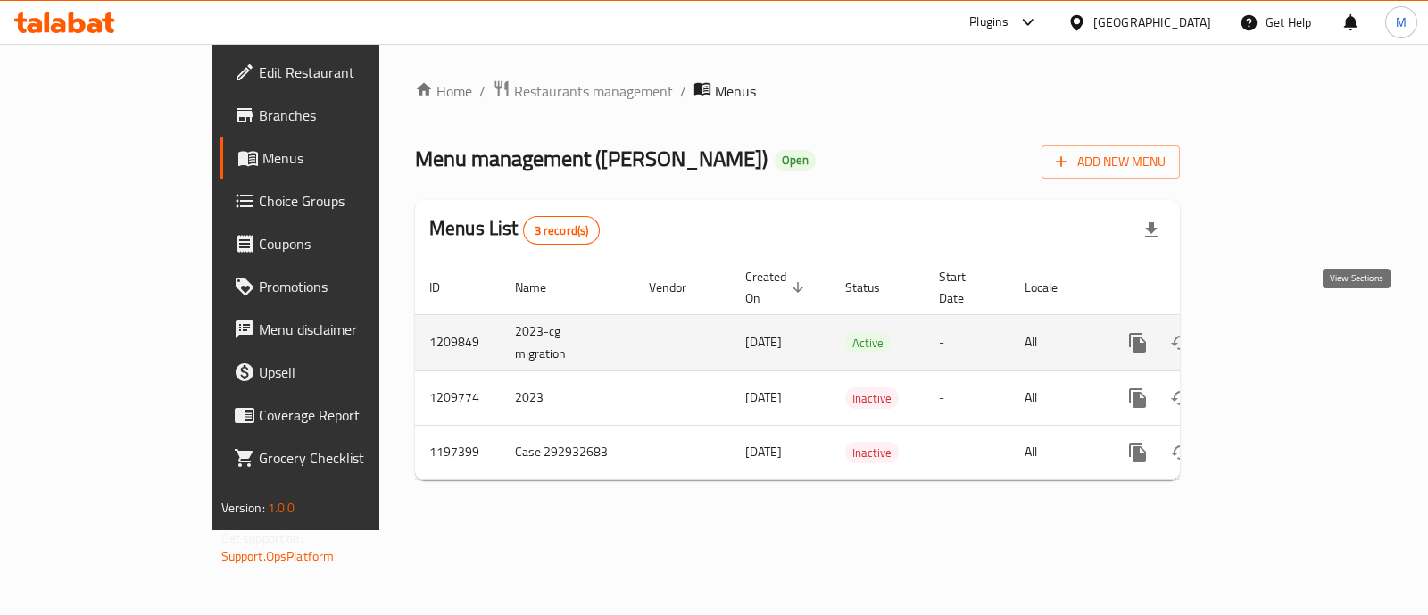
click at [1277, 332] on icon "enhanced table" at bounding box center [1266, 342] width 21 height 21
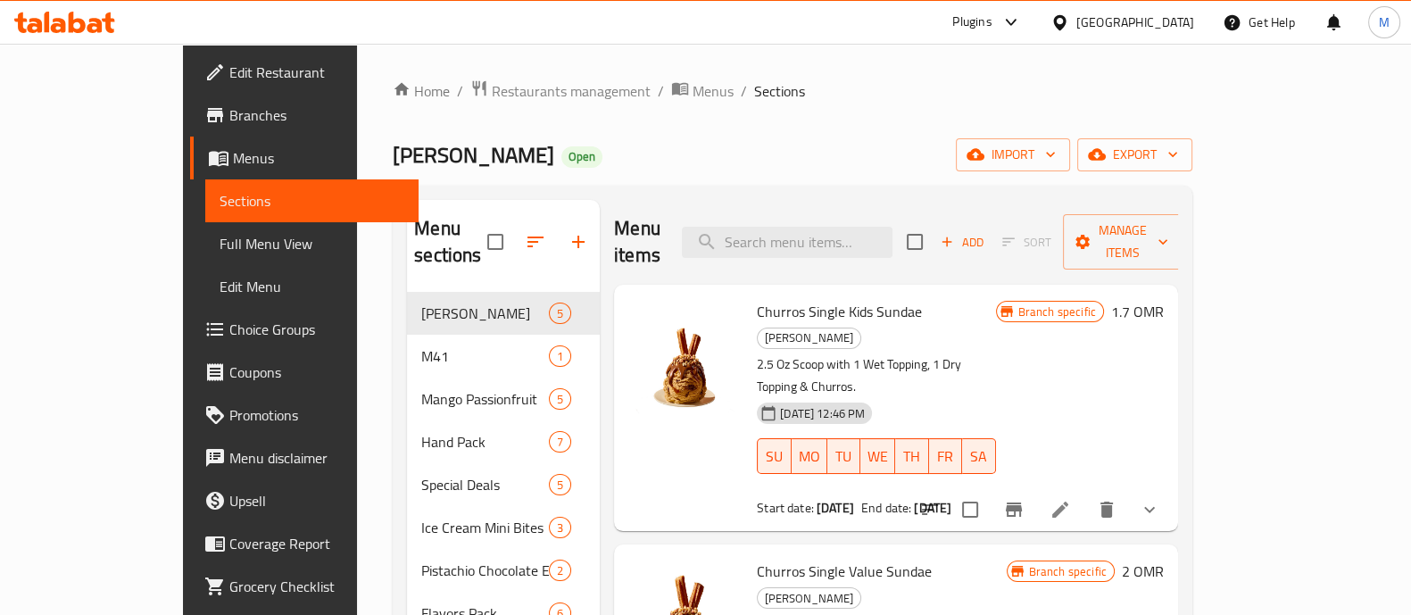
click at [220, 253] on span "Full Menu View" at bounding box center [312, 243] width 185 height 21
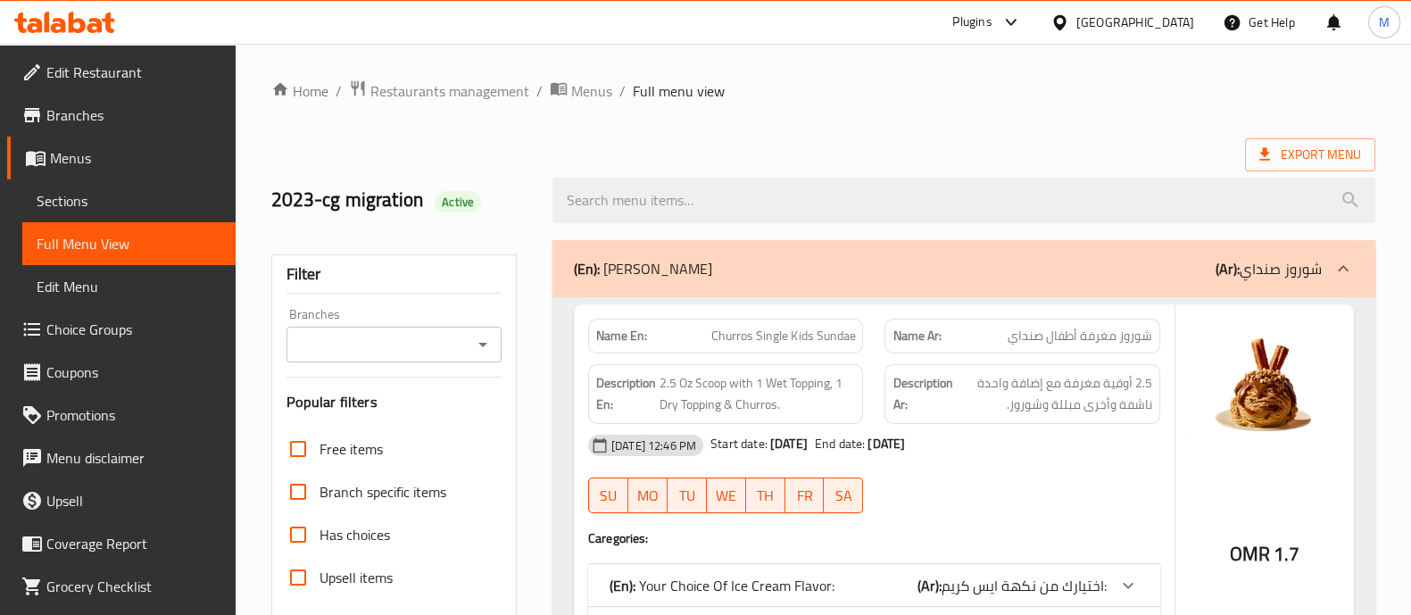
scroll to position [658, 0]
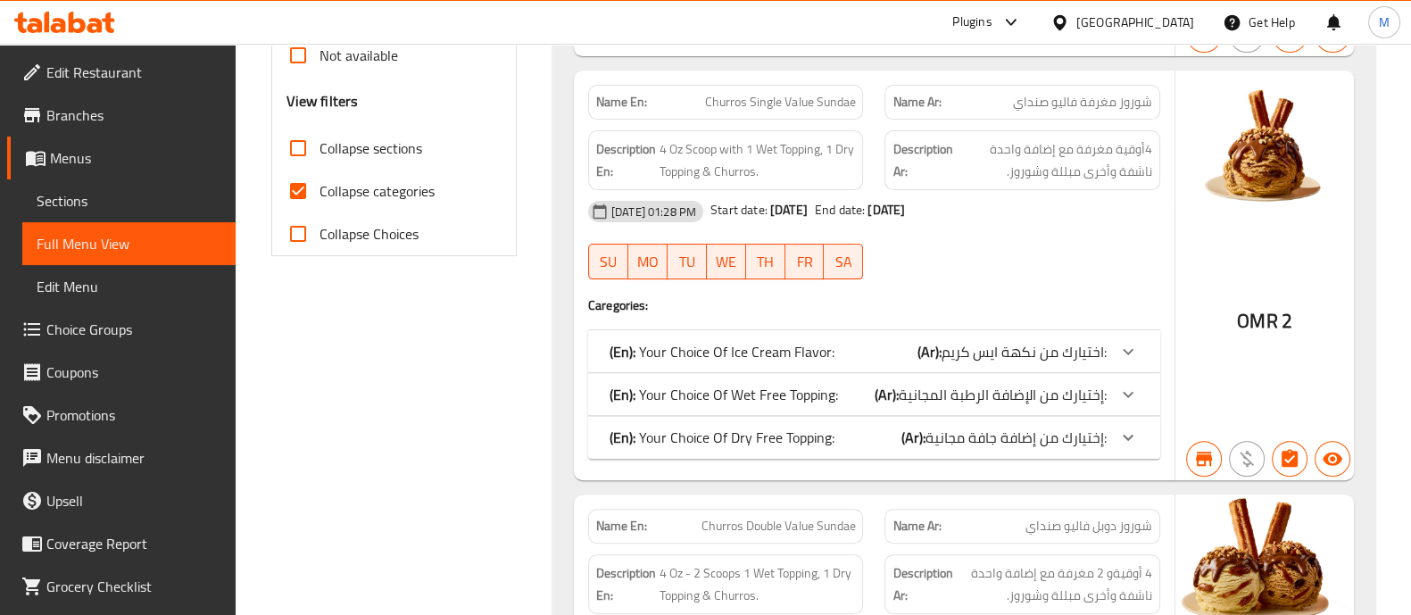
click at [335, 237] on span "Collapse Choices" at bounding box center [369, 233] width 99 height 21
click at [320, 237] on input "Collapse Choices" at bounding box center [298, 233] width 43 height 43
click at [309, 236] on input "Collapse Choices" at bounding box center [298, 233] width 43 height 43
click at [1131, 337] on div at bounding box center [1128, 351] width 43 height 43
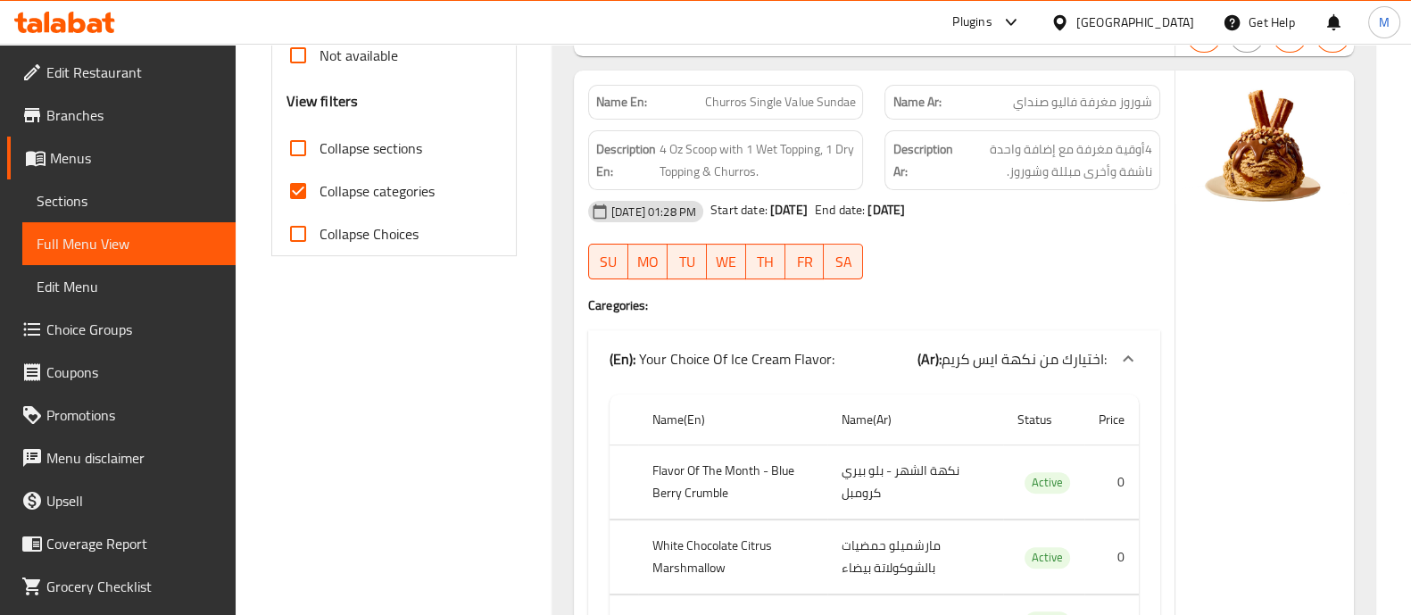
click at [1125, 350] on icon at bounding box center [1127, 358] width 21 height 21
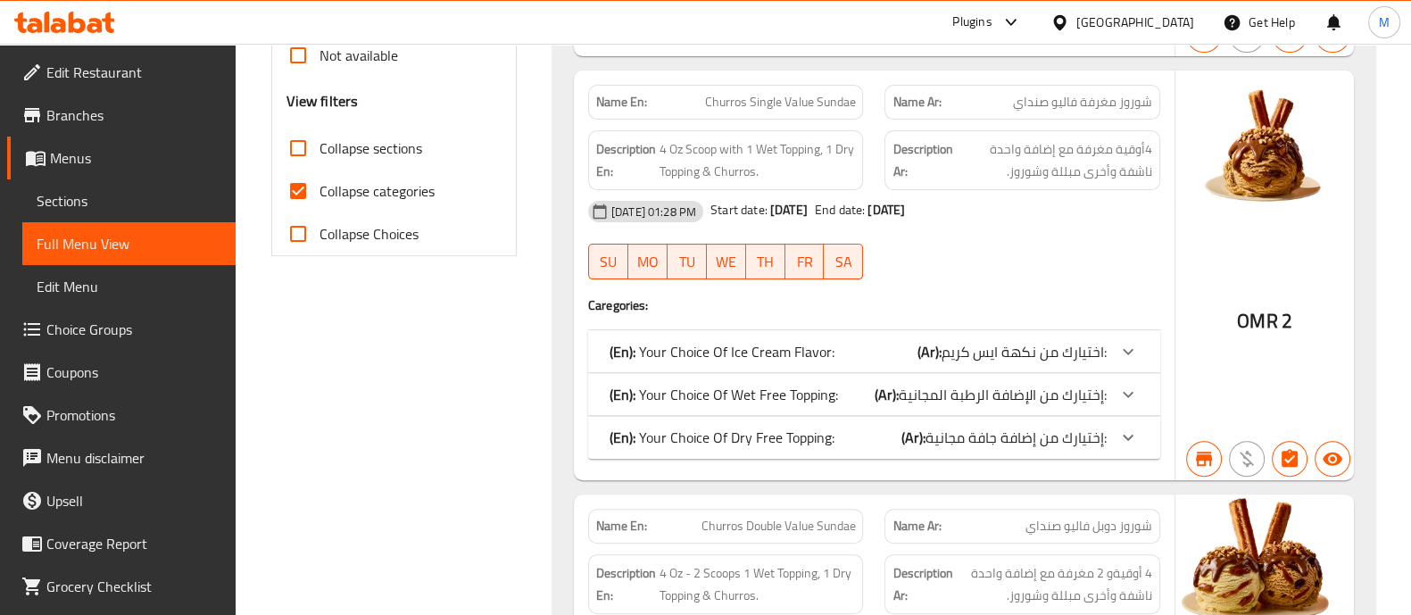
drag, startPoint x: 300, startPoint y: 232, endPoint x: 376, endPoint y: 298, distance: 100.6
click at [300, 232] on input "Collapse Choices" at bounding box center [298, 233] width 43 height 43
checkbox input "true"
click at [290, 190] on input "Collapse categories" at bounding box center [298, 191] width 43 height 43
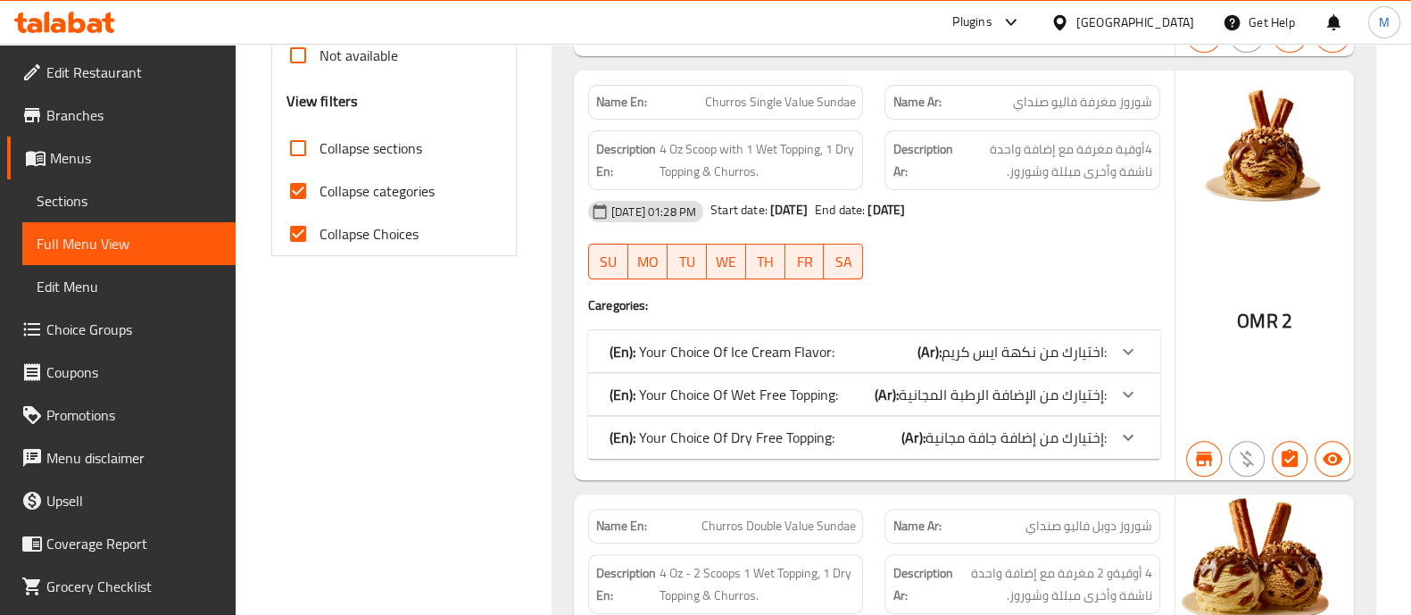
checkbox input "false"
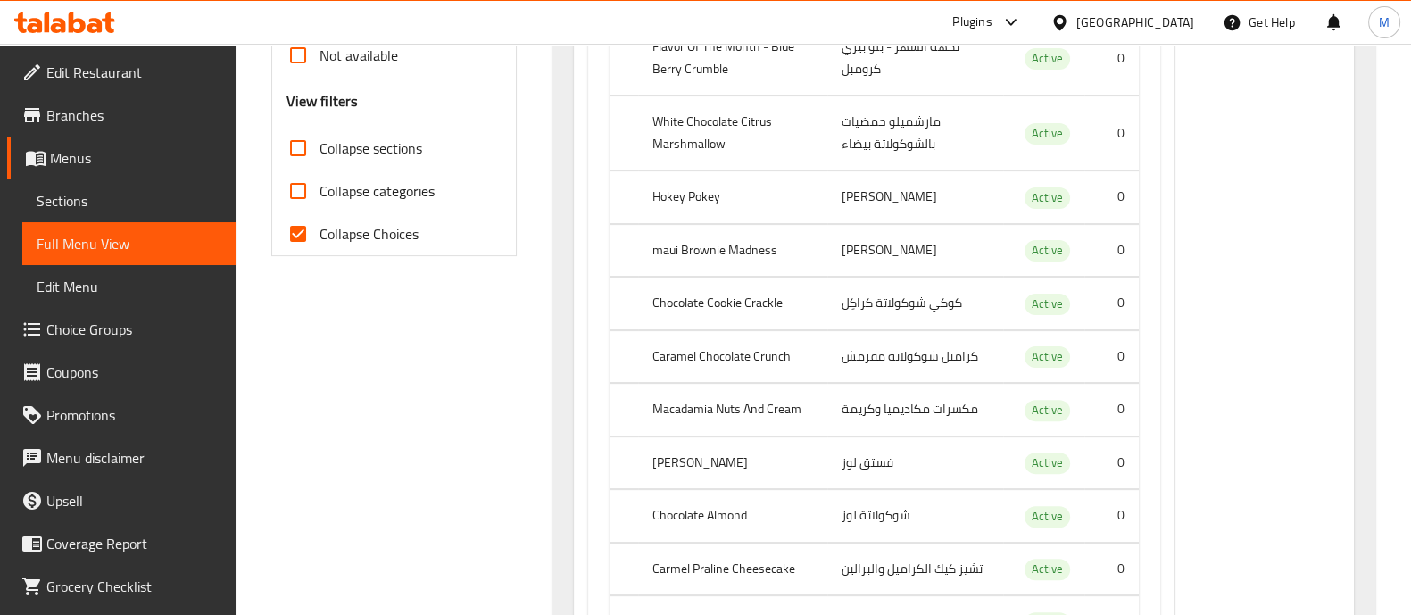
click at [291, 229] on input "Collapse Choices" at bounding box center [298, 233] width 43 height 43
checkbox input "false"
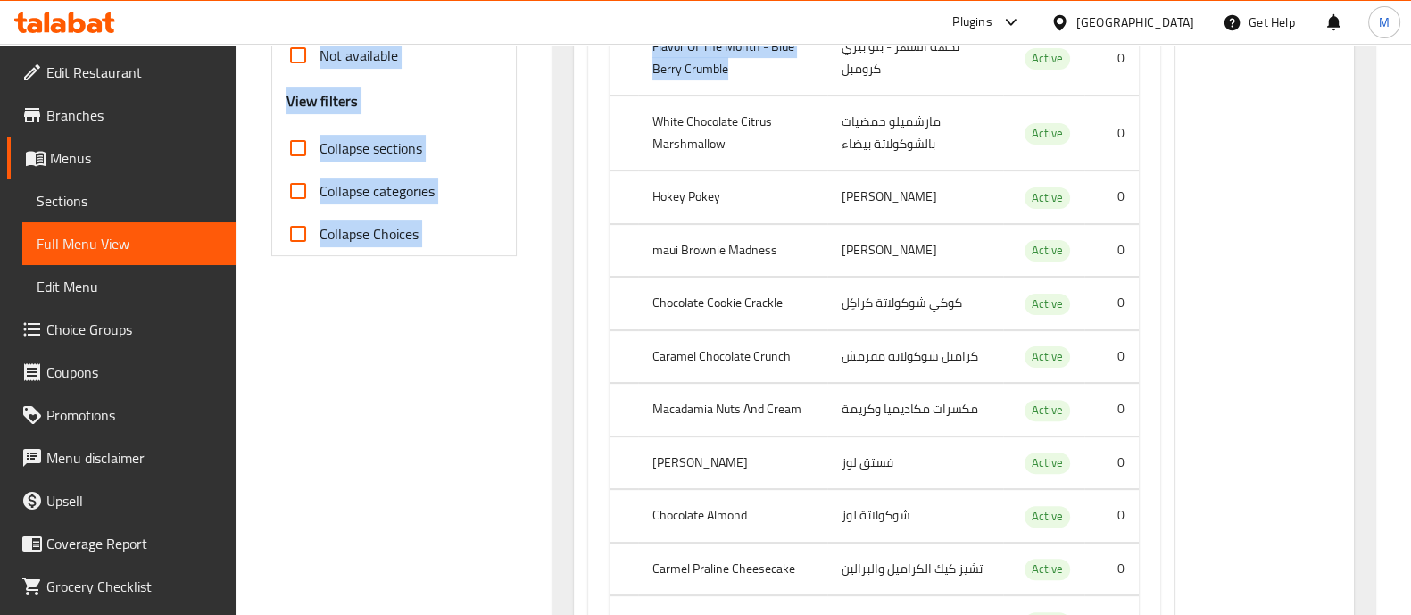
drag, startPoint x: 736, startPoint y: 69, endPoint x: 658, endPoint y: 44, distance: 82.4
click at [686, 62] on th "Flavor Of The Month - Blue Berry Crumble" at bounding box center [732, 58] width 189 height 74
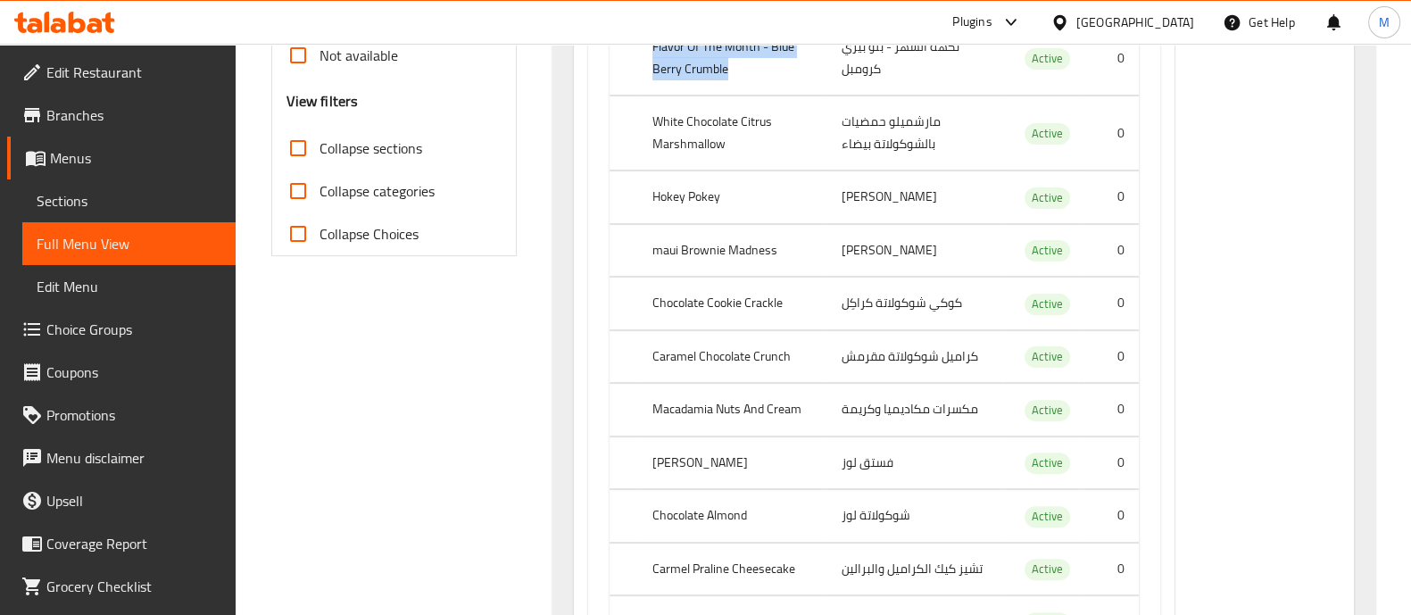
drag, startPoint x: 710, startPoint y: 59, endPoint x: 648, endPoint y: 54, distance: 62.6
click at [648, 54] on th "Flavor Of The Month - Blue Berry Crumble" at bounding box center [732, 58] width 189 height 74
copy th "Flavor Of The Month - Blue Berry Crumble"
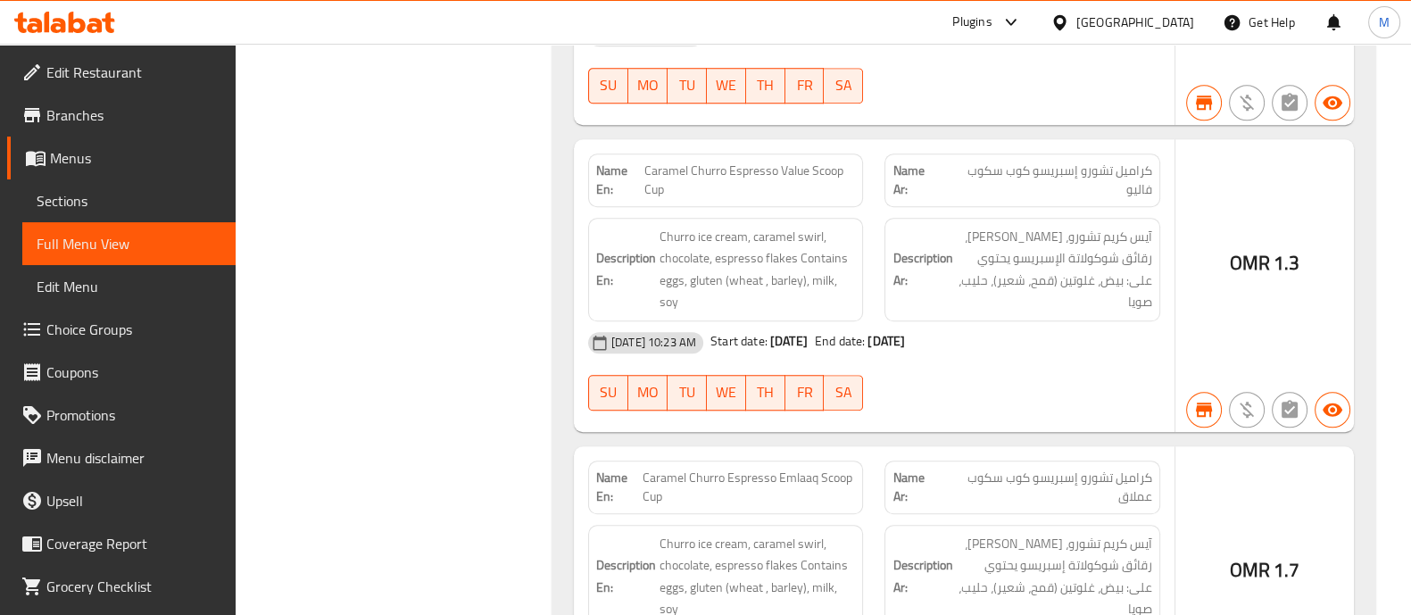
scroll to position [191487, 0]
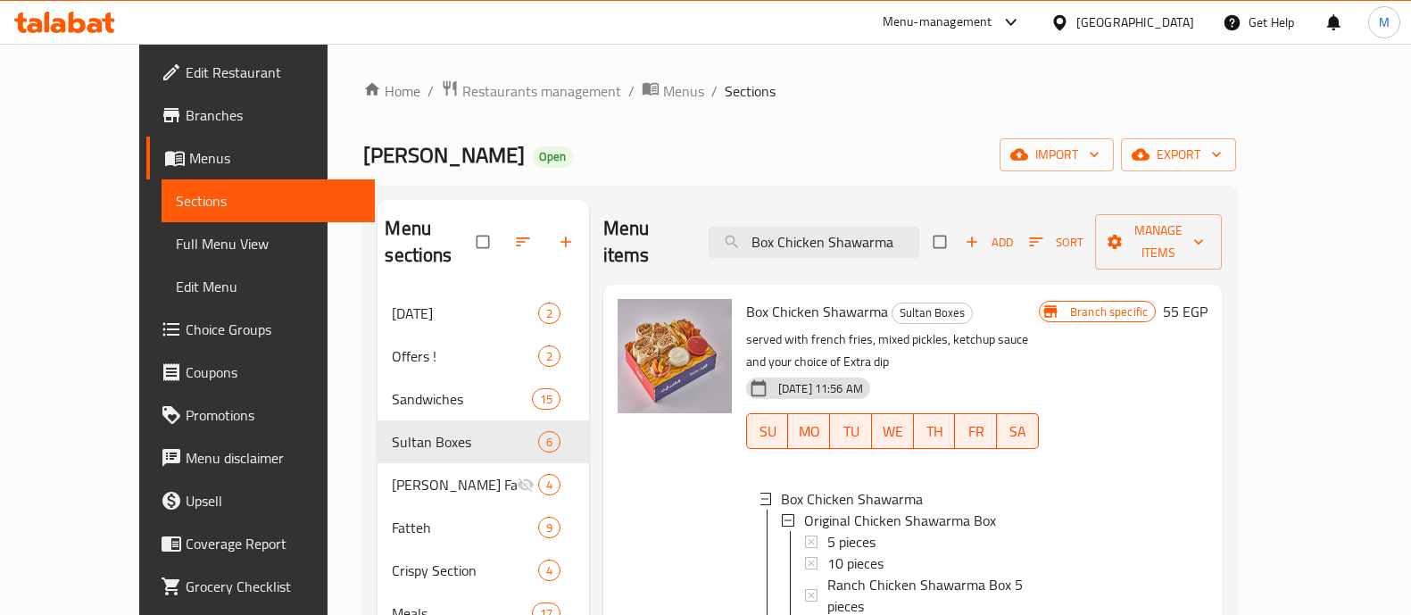
scroll to position [89, 0]
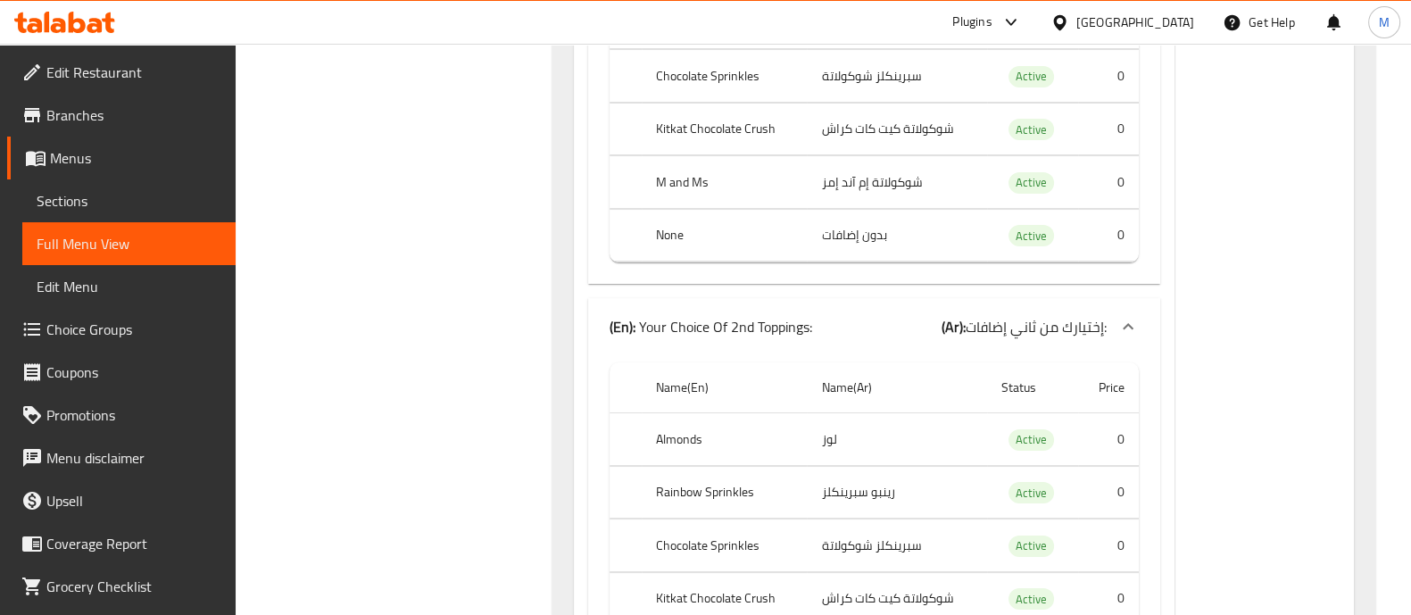
scroll to position [184392, 0]
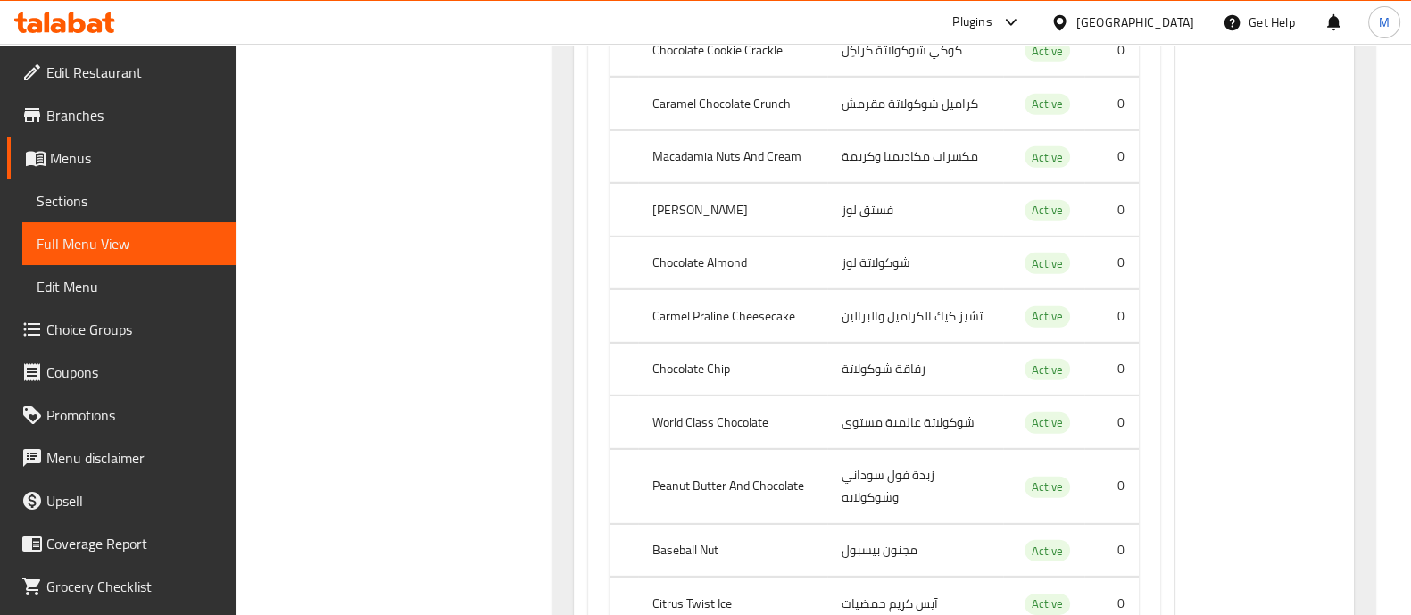
drag, startPoint x: 759, startPoint y: 311, endPoint x: 639, endPoint y: 287, distance: 121.8
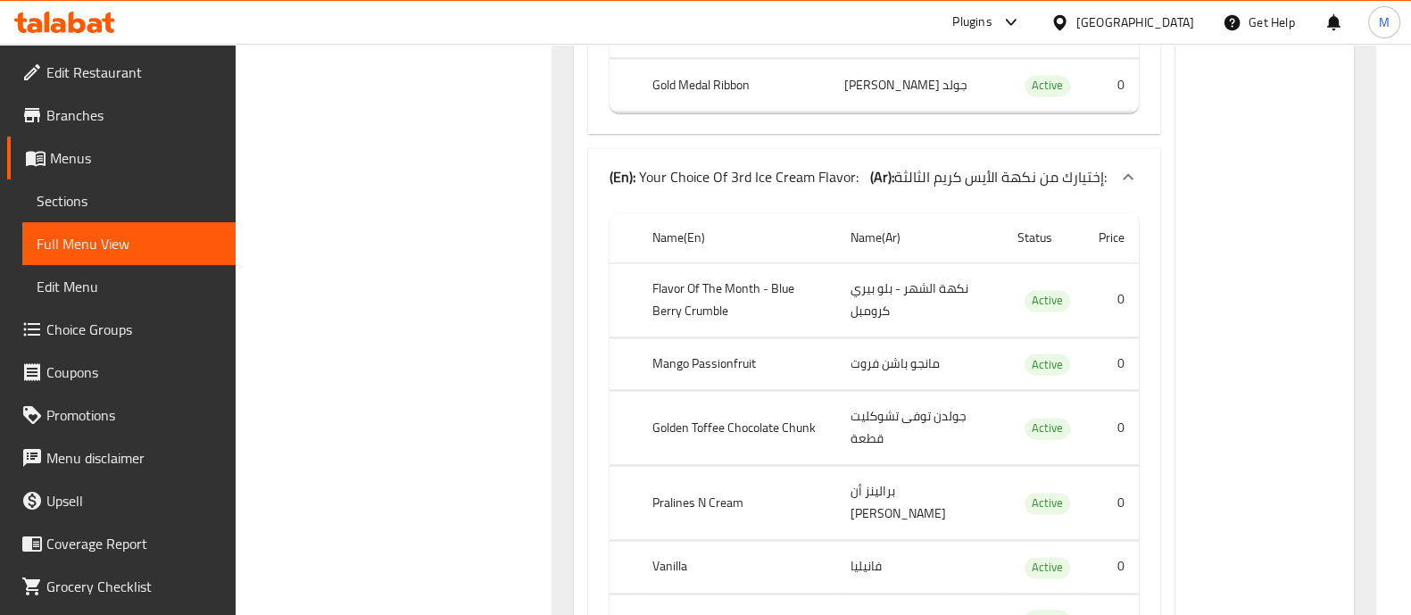
scroll to position [112249, 0]
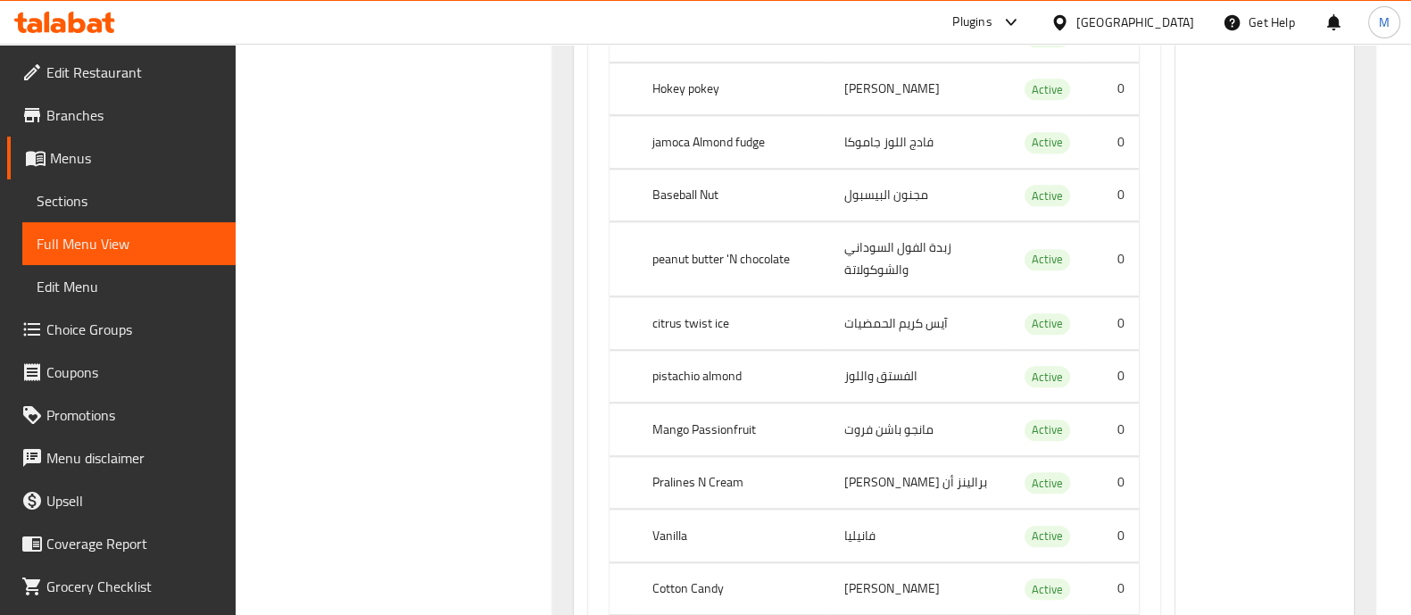
drag, startPoint x: 1410, startPoint y: 208, endPoint x: 1427, endPoint y: -85, distance: 293.2
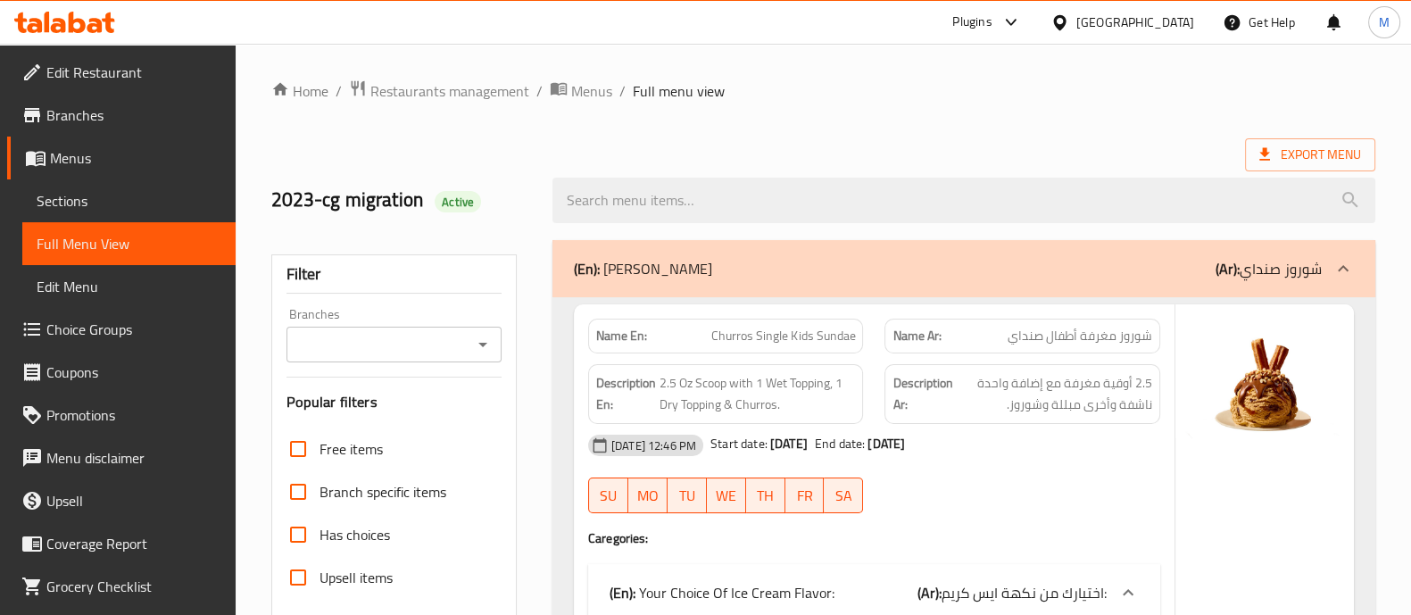
scroll to position [701, 0]
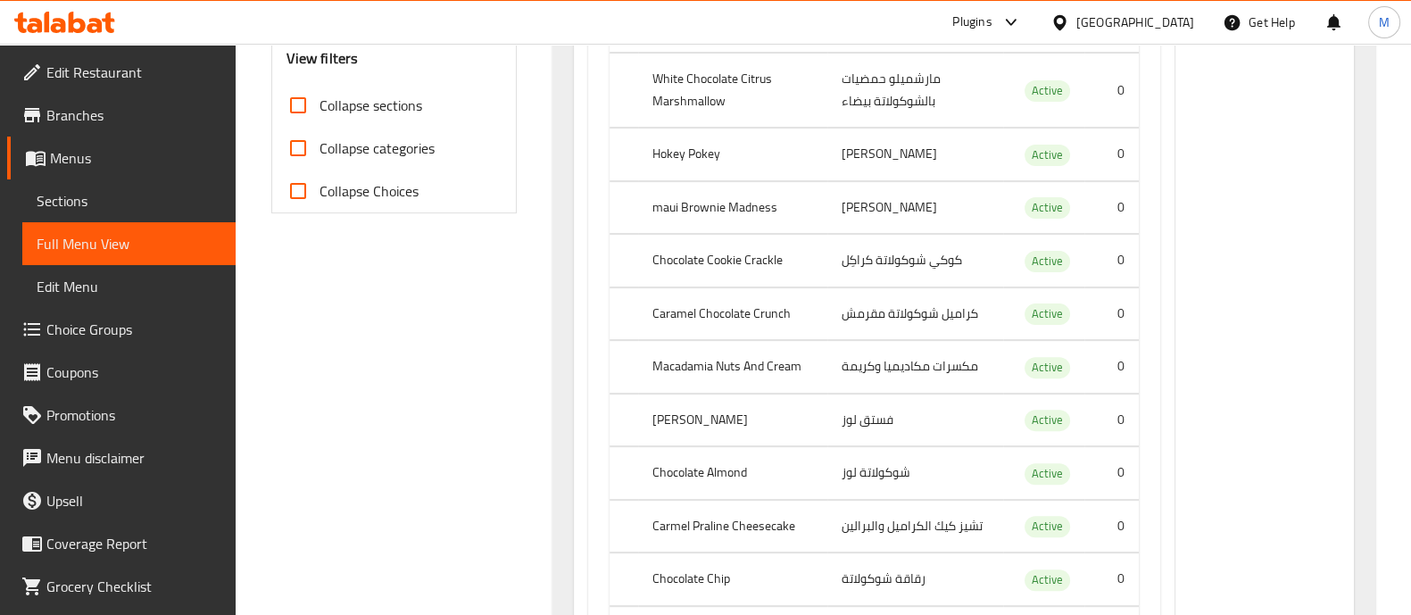
click at [294, 141] on input "Collapse categories" at bounding box center [298, 148] width 43 height 43
checkbox input "true"
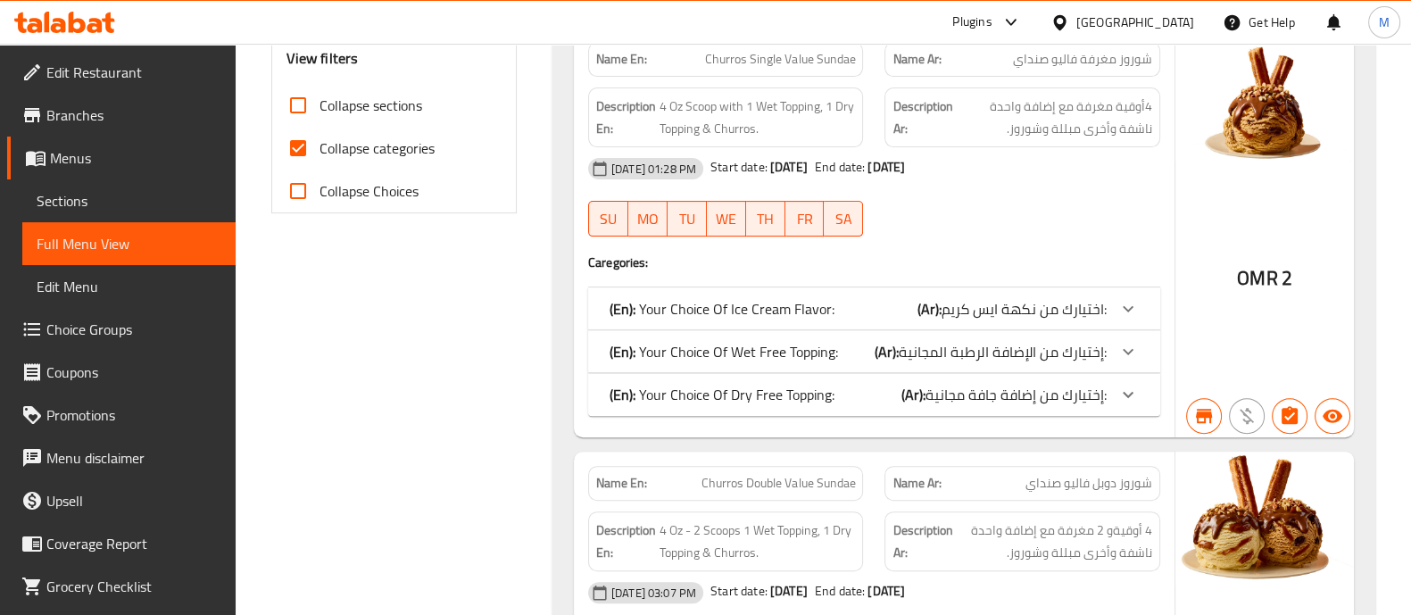
click at [300, 201] on input "Collapse Choices" at bounding box center [298, 191] width 43 height 43
checkbox input "true"
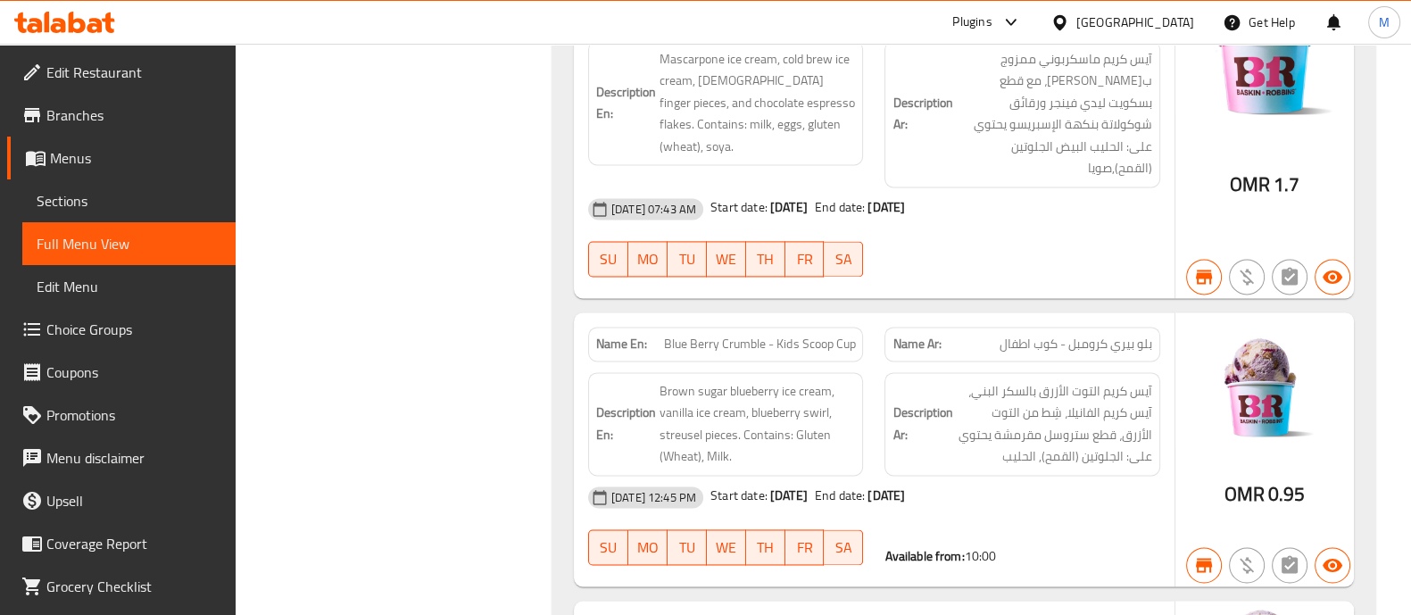
scroll to position [28642, 0]
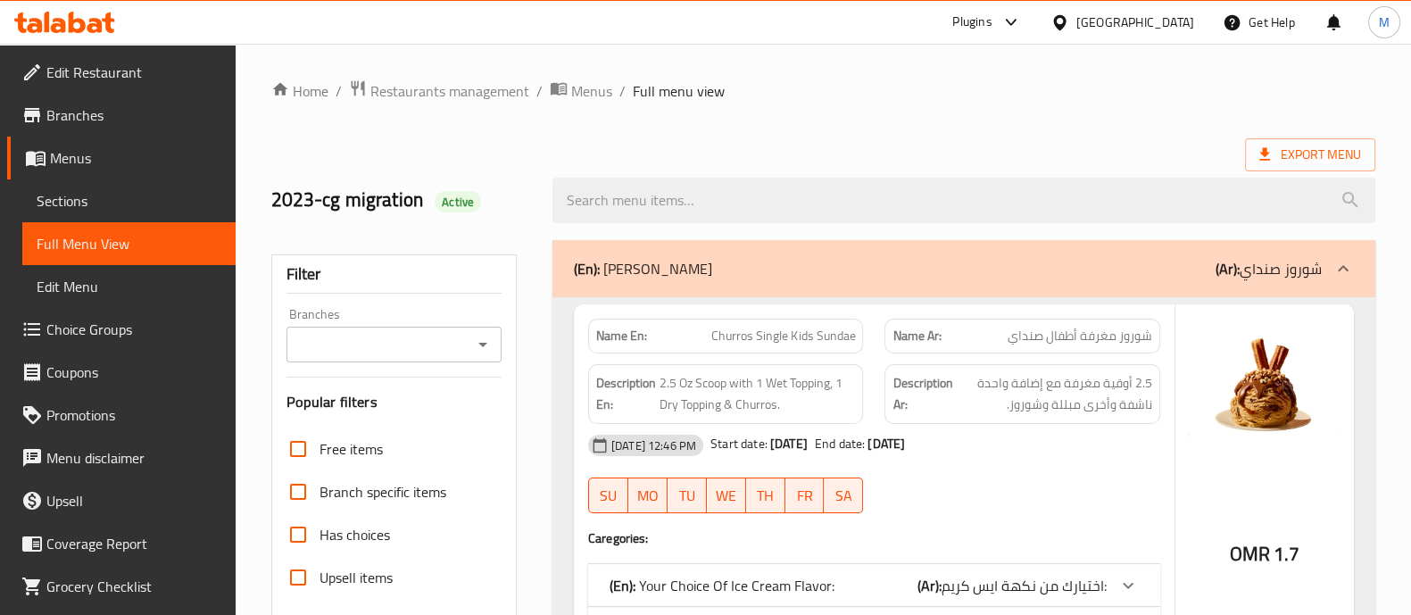
scroll to position [426, 0]
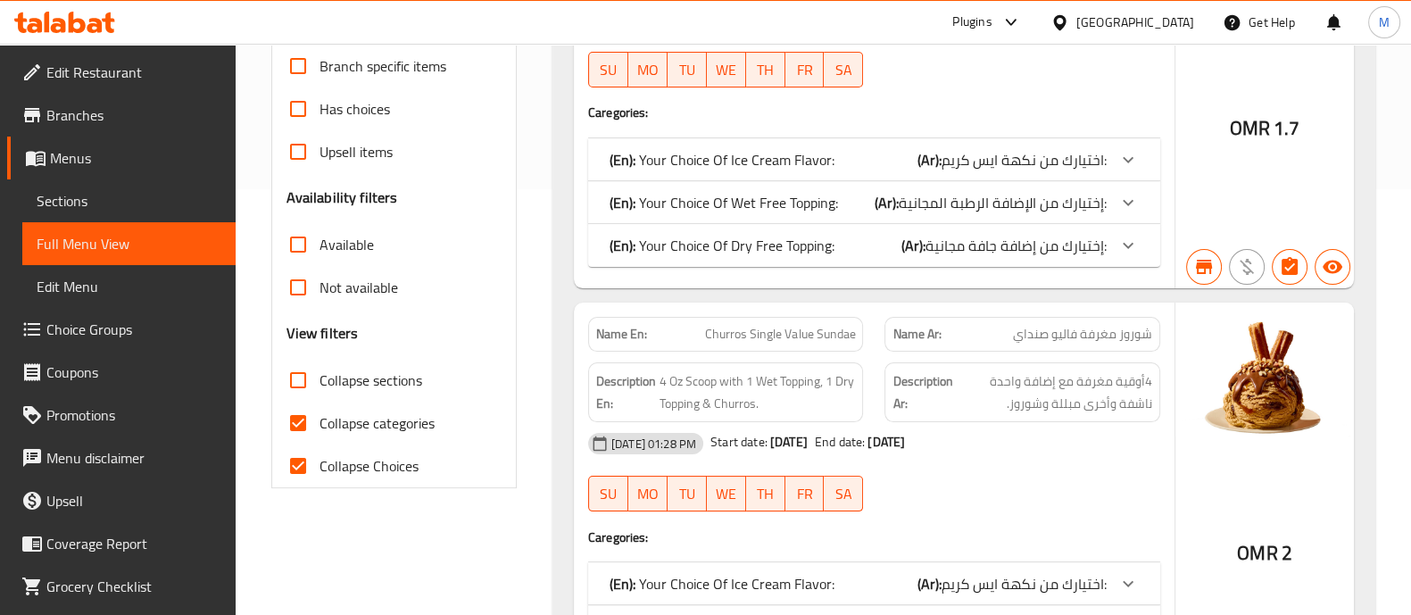
click at [1108, 144] on div "(En): Your Choice Of Ice Cream Flavor: (Ar): اختيارك من نكهة ايس كريم:" at bounding box center [874, 159] width 572 height 43
click at [1129, 162] on icon at bounding box center [1127, 159] width 21 height 21
click at [1118, 158] on icon at bounding box center [1127, 159] width 21 height 21
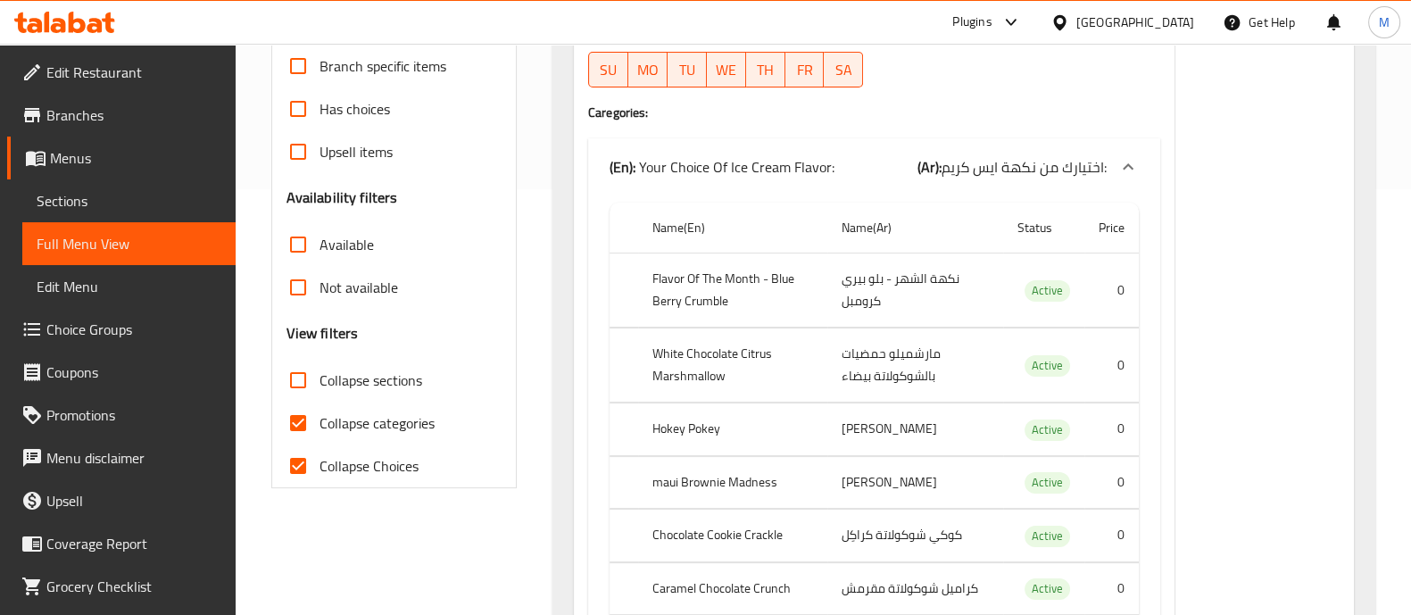
click at [719, 295] on th "Flavor Of The Month - Blue Berry Crumble" at bounding box center [732, 290] width 189 height 74
click at [721, 295] on th "Flavor Of The Month - Blue Berry Crumble" at bounding box center [732, 290] width 189 height 74
click at [721, 296] on th "Flavor Of The Month - Blue Berry Crumble" at bounding box center [732, 290] width 189 height 74
copy th "Flavor Of The Month - Blue Berry Crumble"
